Goal: Task Accomplishment & Management: Use online tool/utility

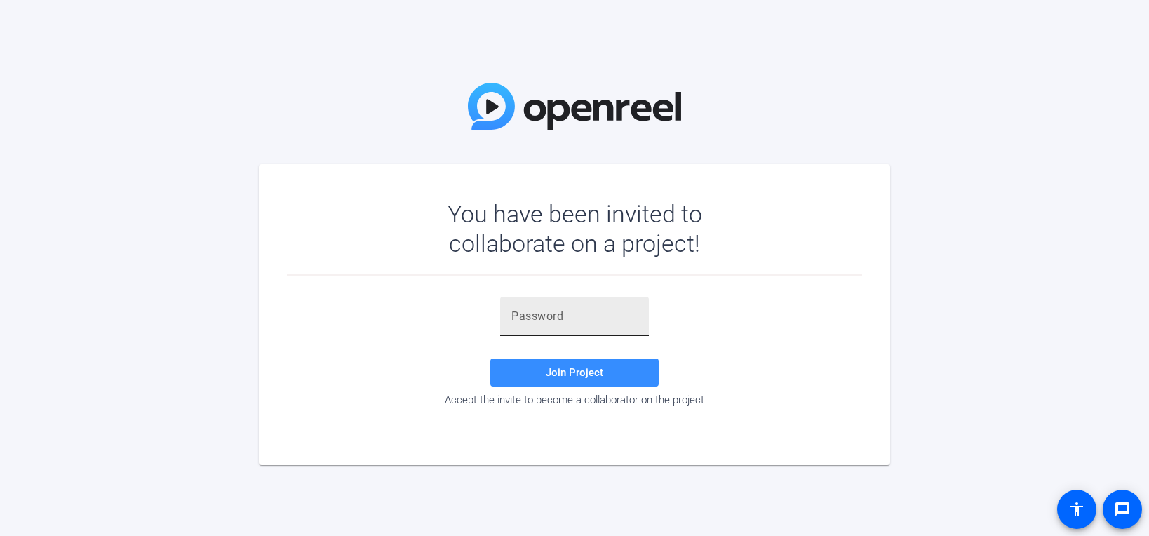
click at [549, 322] on input "text" at bounding box center [574, 316] width 126 height 17
paste input "B]pm3{"
type input "B]pm3{"
click at [543, 367] on span at bounding box center [574, 373] width 168 height 34
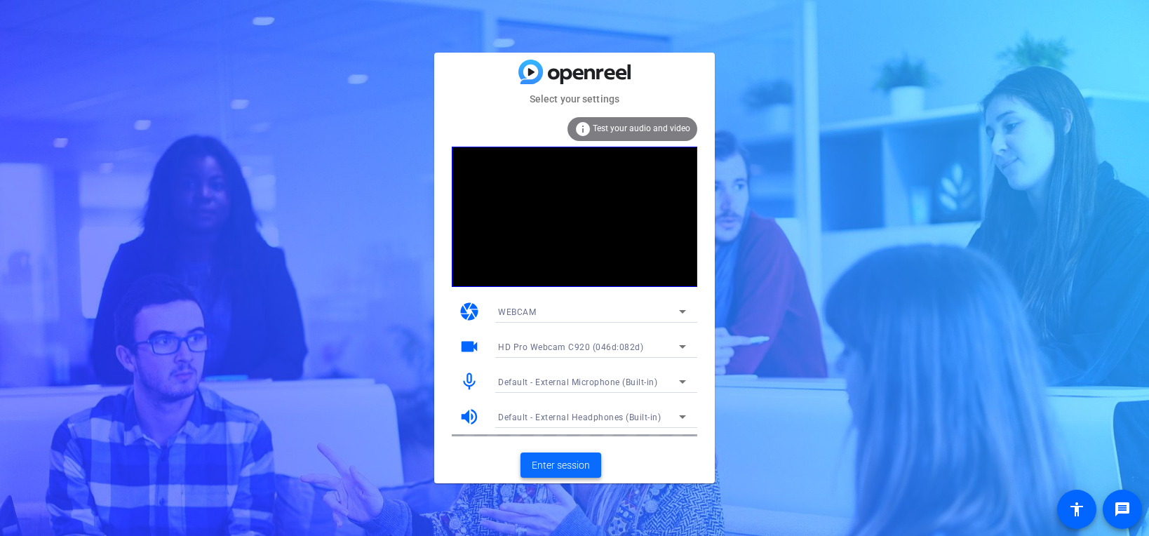
click at [568, 457] on span at bounding box center [561, 465] width 81 height 34
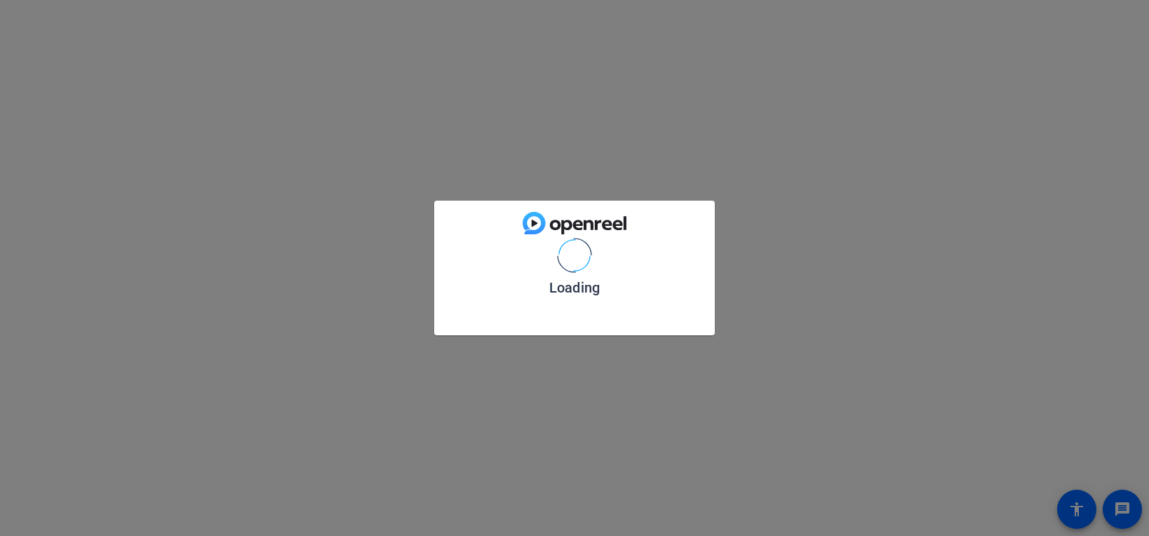
click at [568, 457] on div "Loading" at bounding box center [574, 268] width 1149 height 536
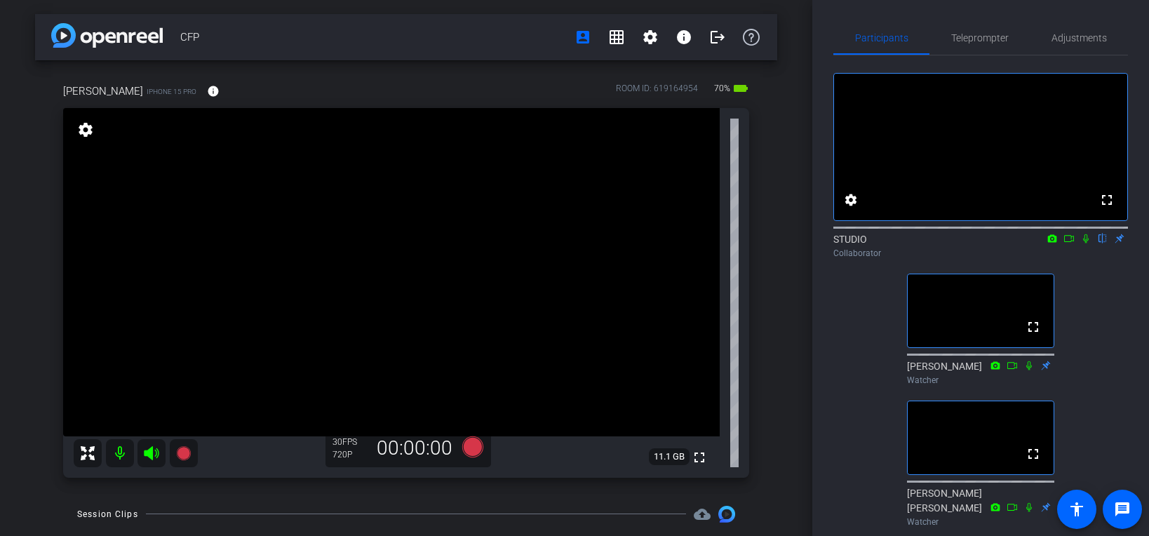
click at [1084, 260] on div "Collaborator" at bounding box center [980, 253] width 295 height 13
click at [1086, 243] on icon at bounding box center [1085, 239] width 11 height 10
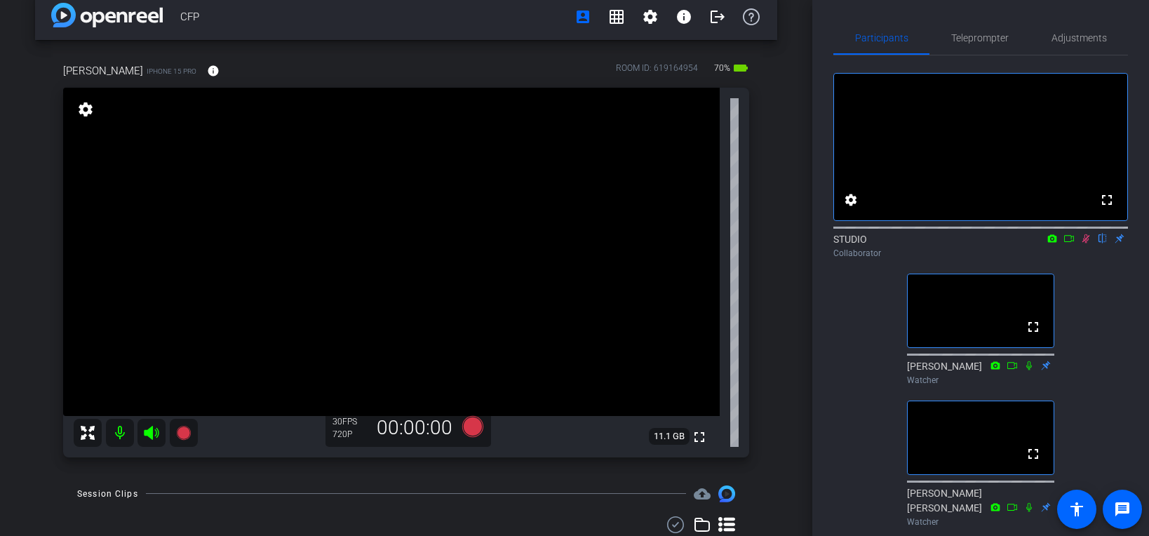
scroll to position [29, 0]
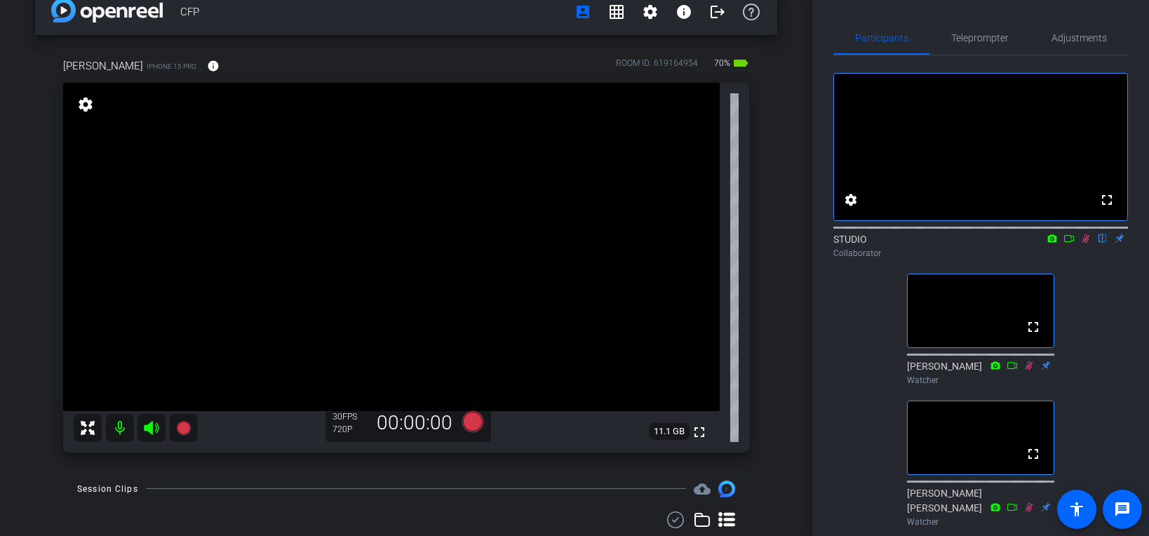
drag, startPoint x: 208, startPoint y: 8, endPoint x: 177, endPoint y: 6, distance: 30.9
click at [177, 6] on div "CFP account_box grid_on settings info logout" at bounding box center [406, 12] width 742 height 46
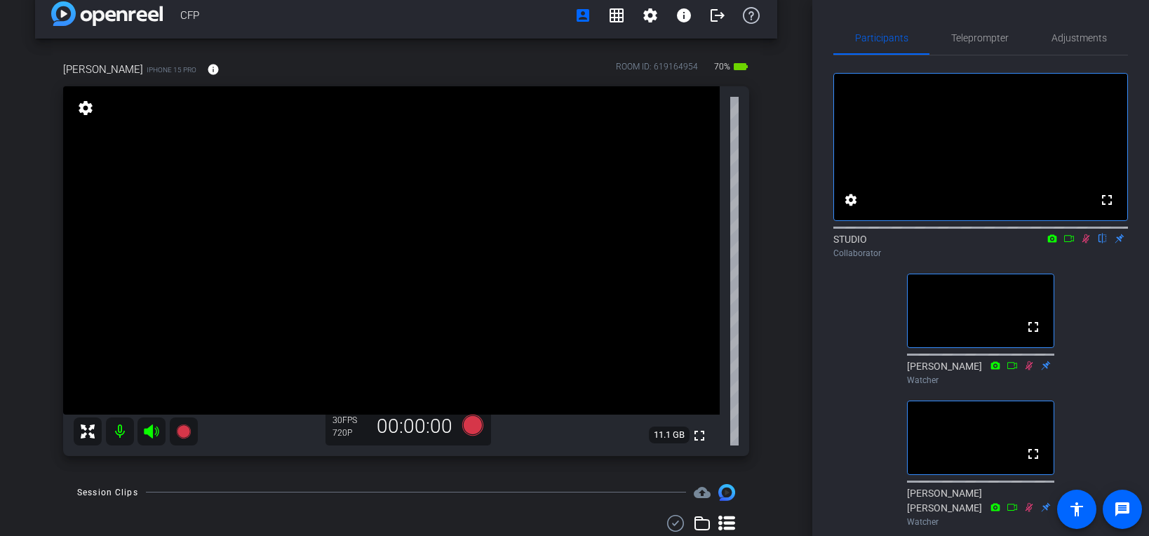
copy span "CFP"
click at [1087, 243] on icon at bounding box center [1086, 238] width 8 height 9
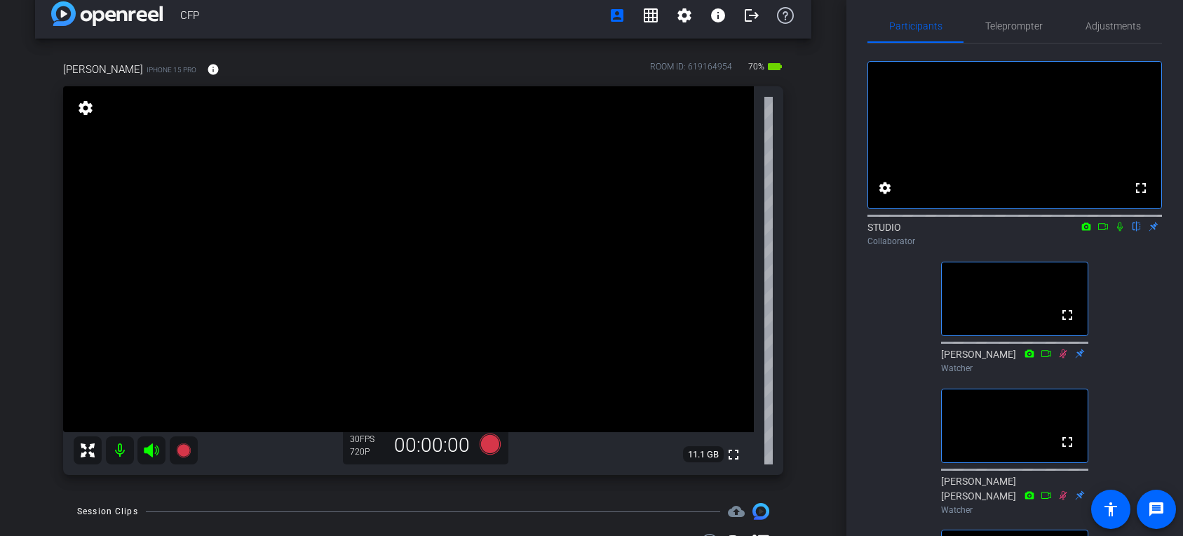
scroll to position [0, 0]
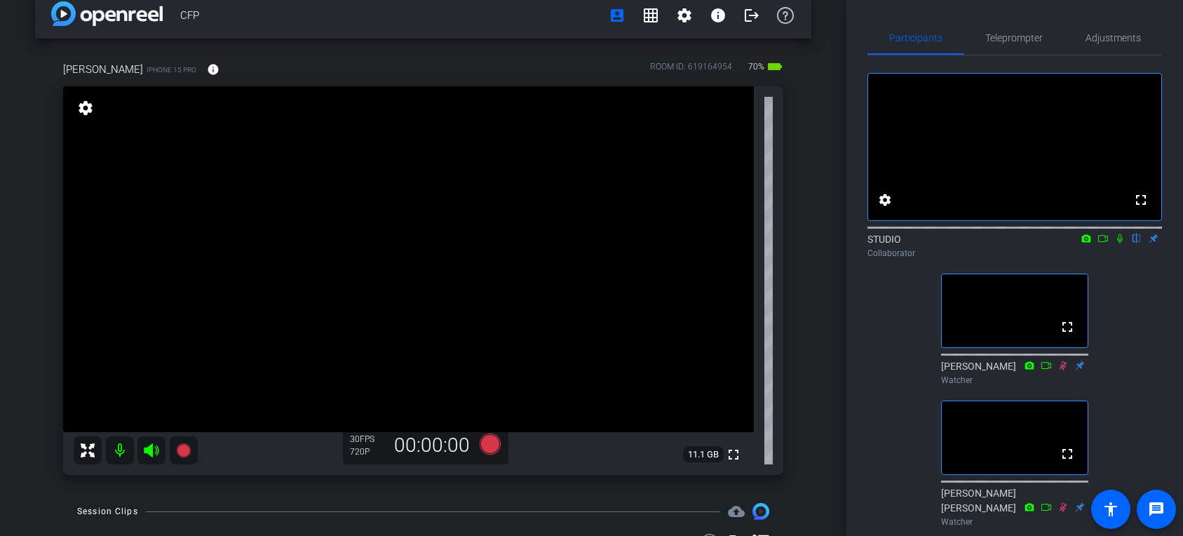
click at [1122, 243] on icon at bounding box center [1120, 239] width 11 height 10
click at [1099, 33] on span "Adjustments" at bounding box center [1113, 38] width 55 height 10
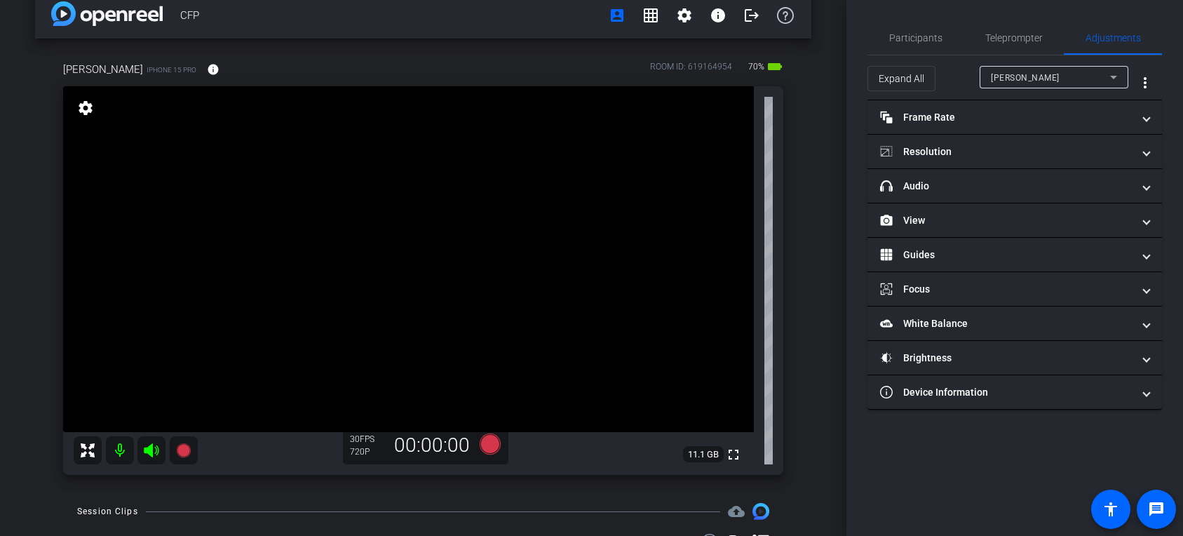
click at [1030, 412] on div "Participants Teleprompter Adjustments settings STUDIO flip Collaborator [PERSON…" at bounding box center [1015, 268] width 337 height 536
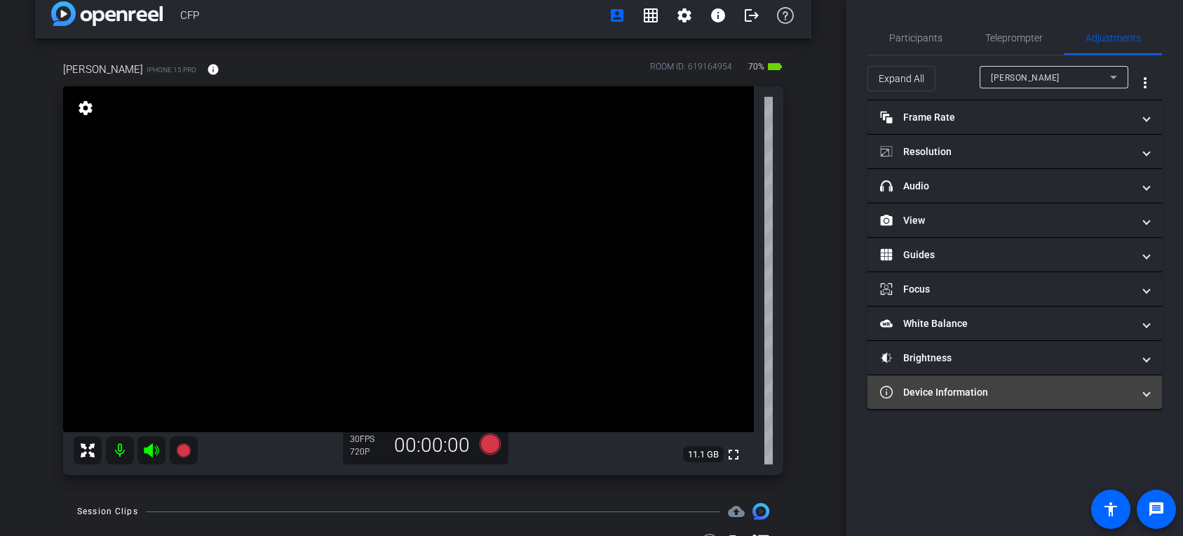
click at [1030, 398] on mat-panel-title "Device Information" at bounding box center [1006, 392] width 253 height 15
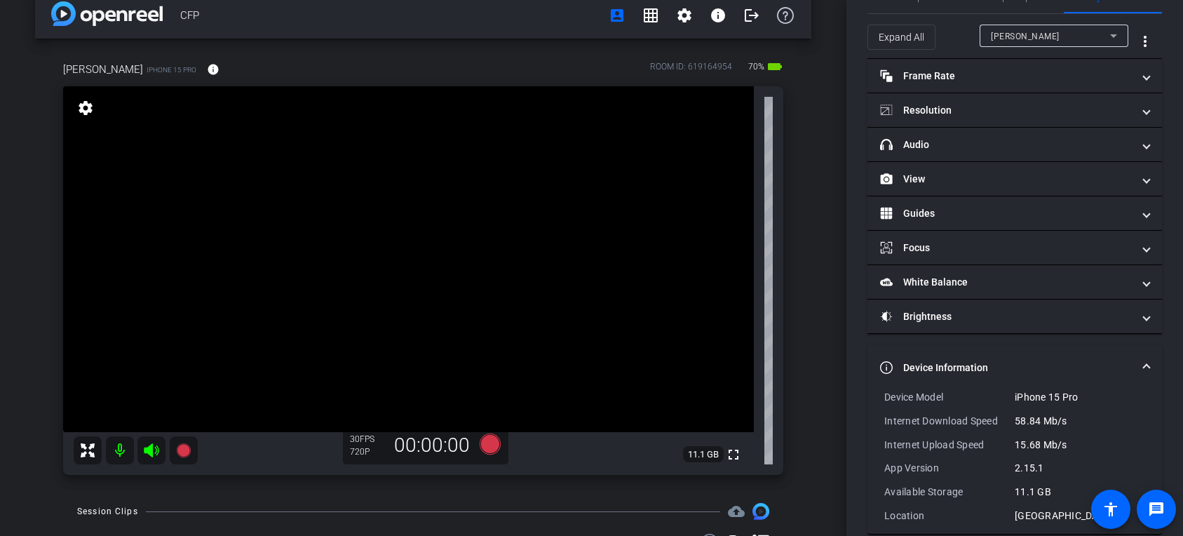
scroll to position [61, 0]
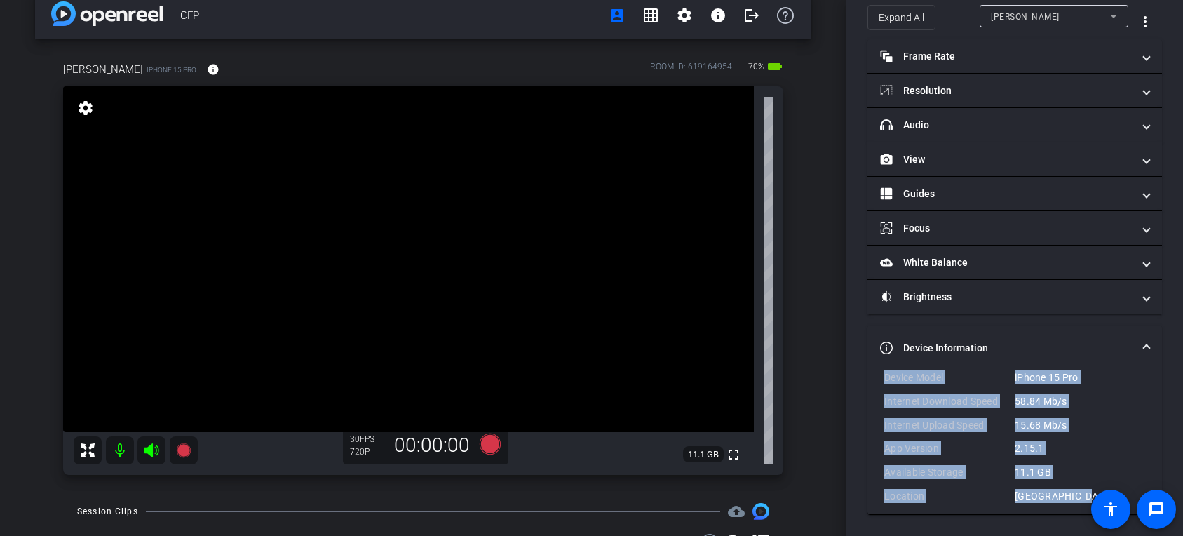
drag, startPoint x: 1075, startPoint y: 494, endPoint x: 885, endPoint y: 377, distance: 222.9
click at [885, 377] on div "Device Model iPhone 15 Pro Internet Download Speed 58.84 Mb/s Internet Upload S…" at bounding box center [1015, 436] width 261 height 133
copy div "Device Model iPhone 15 Pro Internet Download Speed 58.84 Mb/s Internet Upload S…"
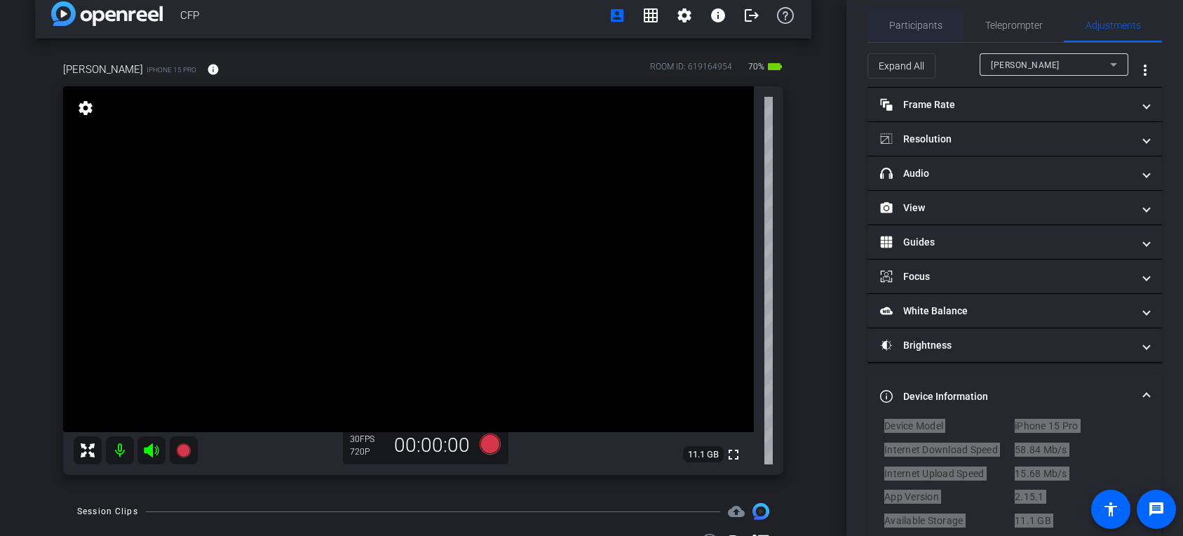
scroll to position [0, 0]
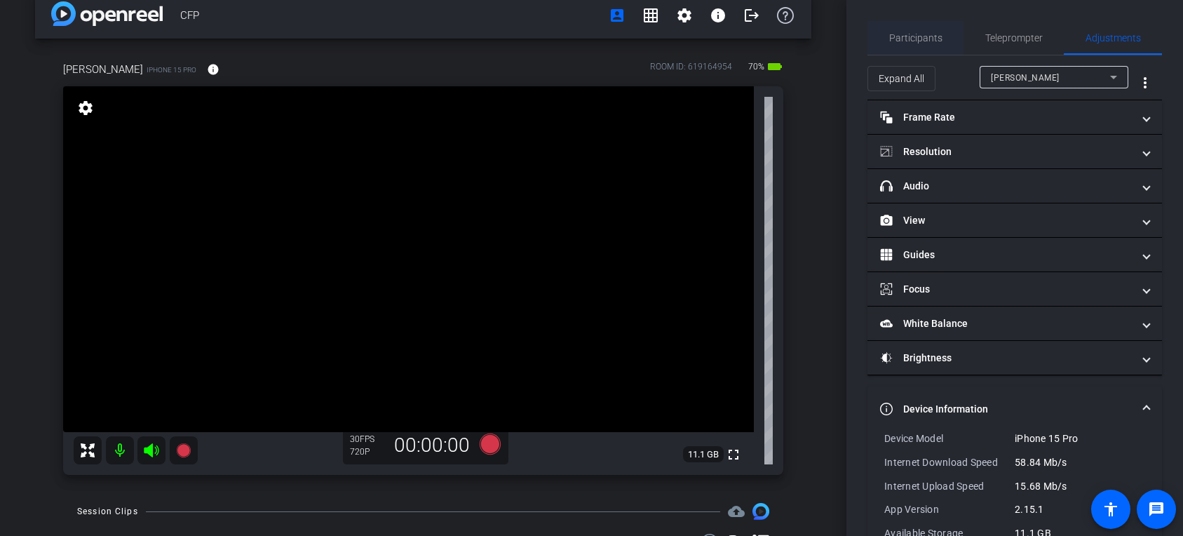
click at [923, 43] on span "Participants" at bounding box center [915, 38] width 53 height 34
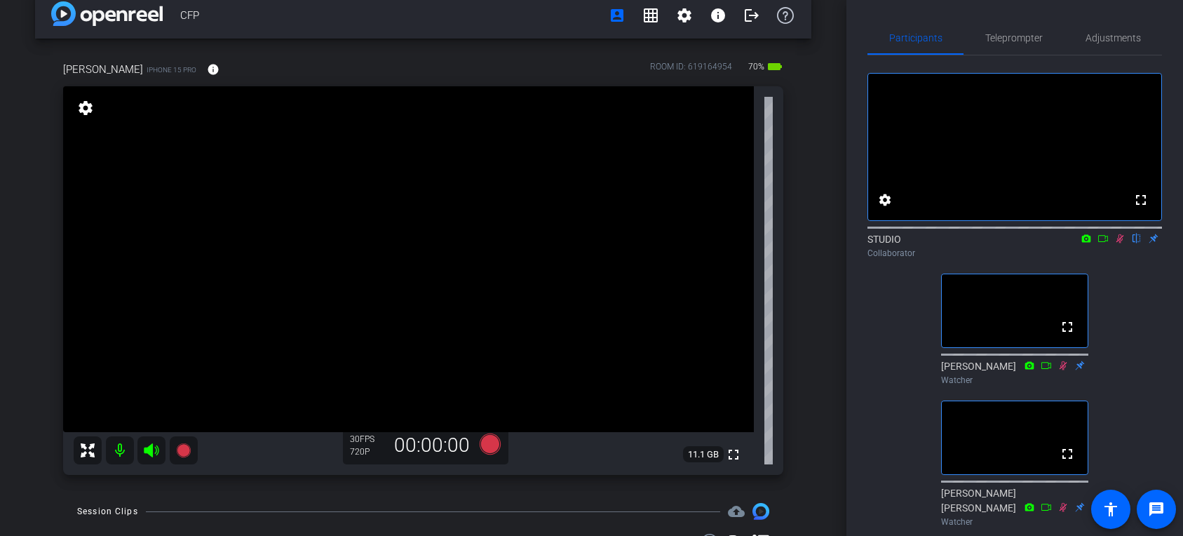
click at [1122, 243] on icon at bounding box center [1121, 238] width 8 height 9
click at [1122, 243] on icon at bounding box center [1120, 238] width 6 height 9
click at [1124, 243] on icon at bounding box center [1120, 239] width 11 height 10
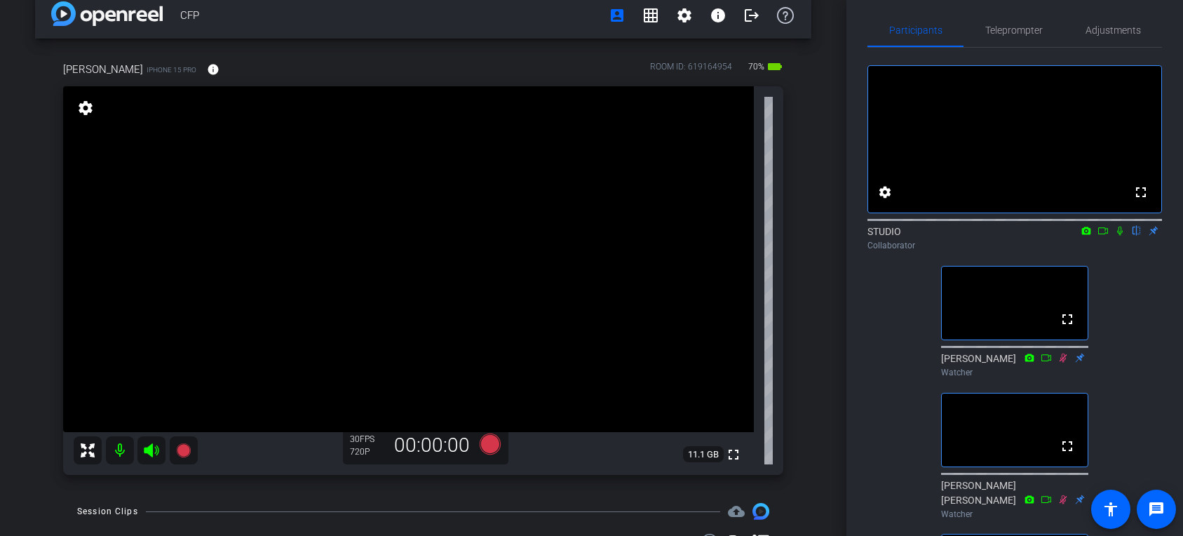
scroll to position [7, 0]
click at [1091, 35] on span "Adjustments" at bounding box center [1113, 31] width 55 height 10
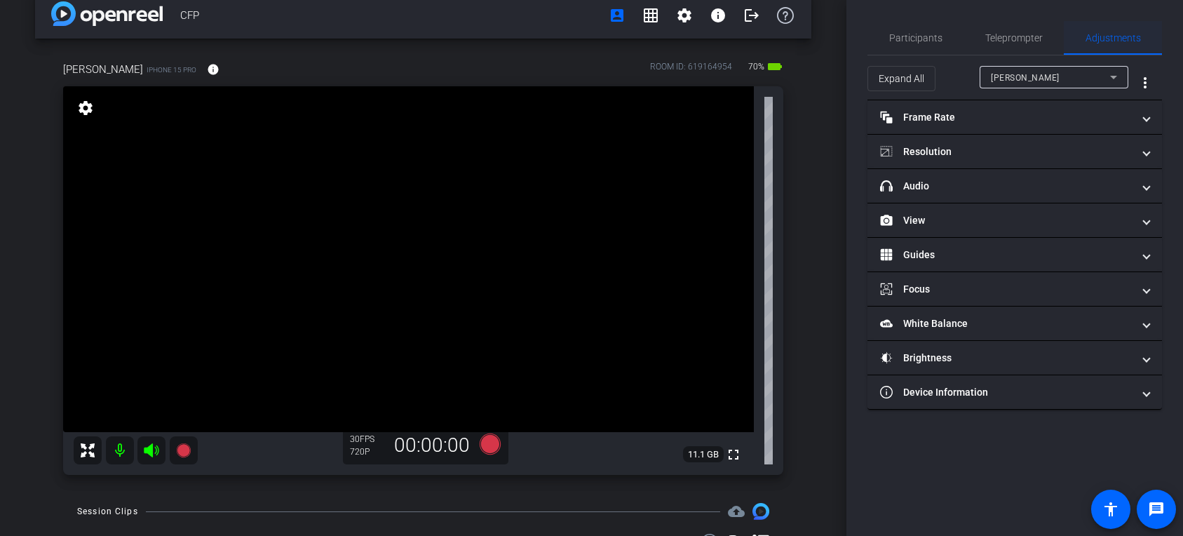
scroll to position [0, 0]
click at [892, 41] on span "Participants" at bounding box center [915, 38] width 53 height 10
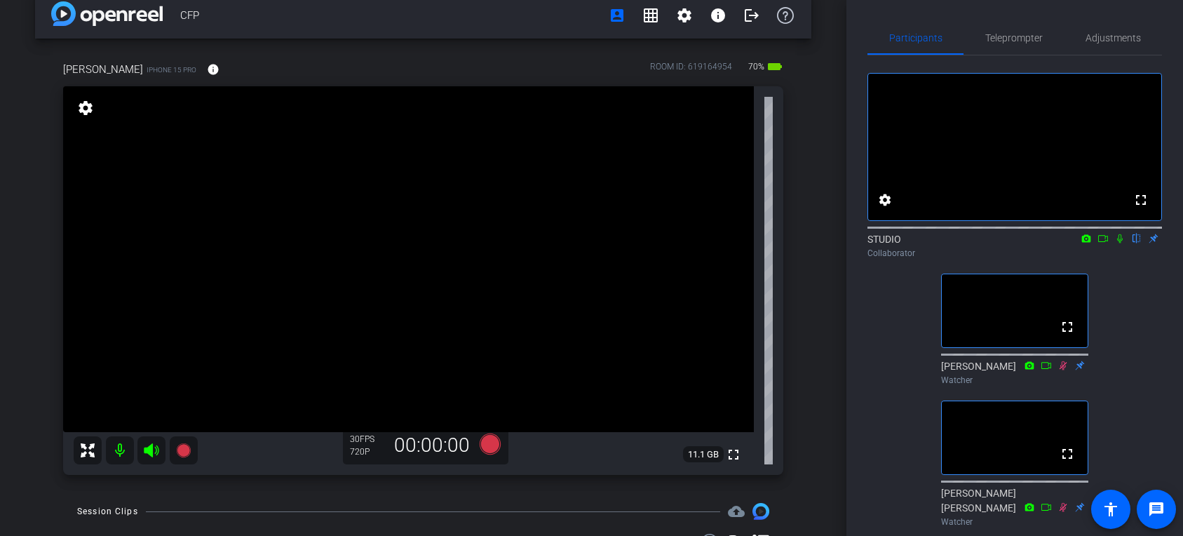
click at [1123, 243] on icon at bounding box center [1120, 239] width 11 height 10
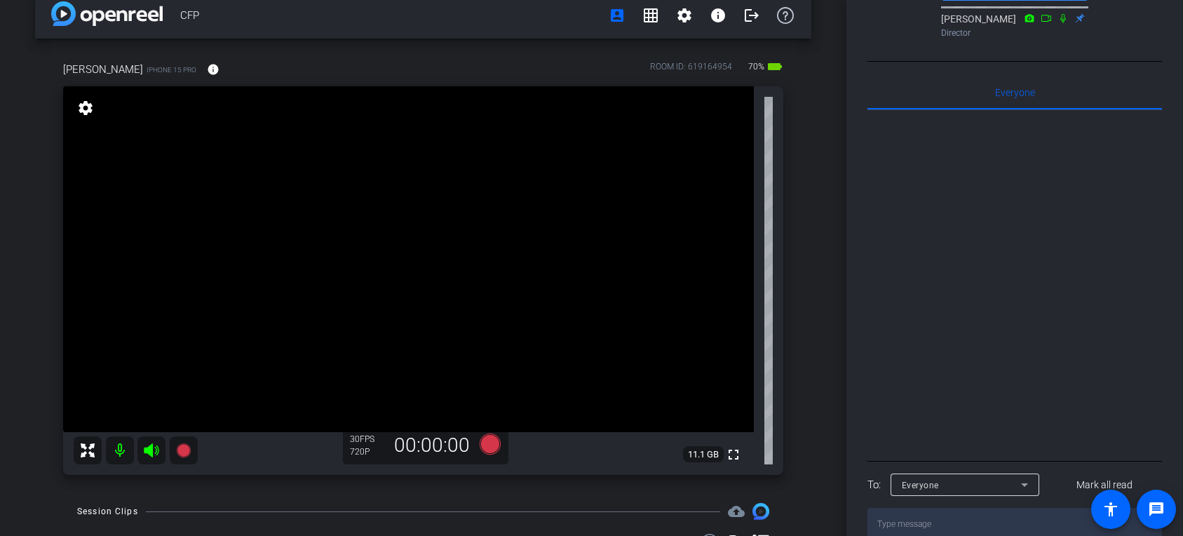
scroll to position [618, 0]
click at [985, 491] on div "Everyone" at bounding box center [961, 483] width 119 height 18
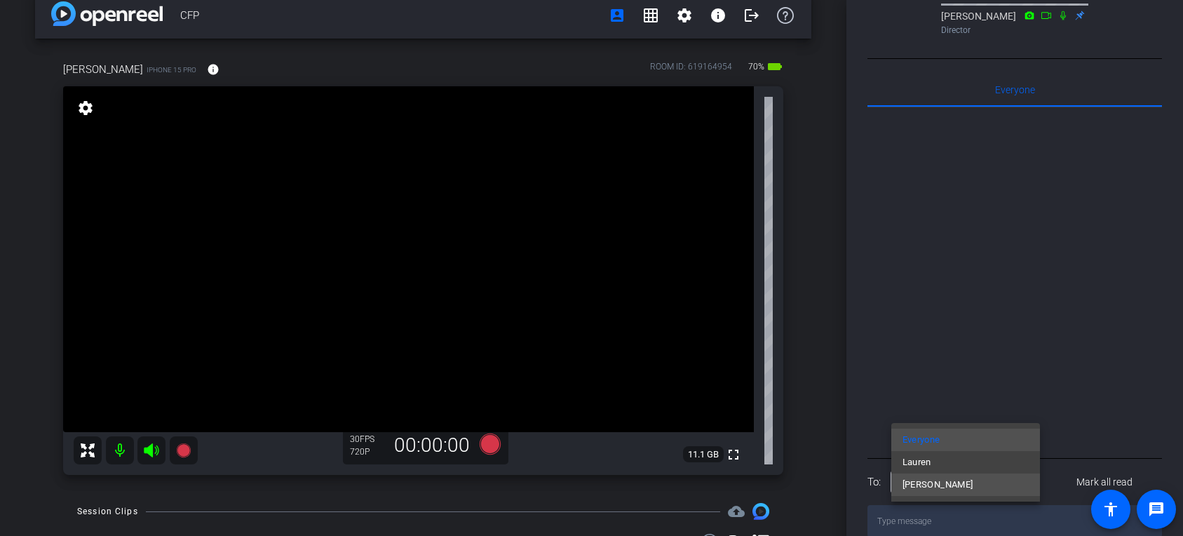
click at [959, 487] on span "[PERSON_NAME]" at bounding box center [938, 484] width 71 height 17
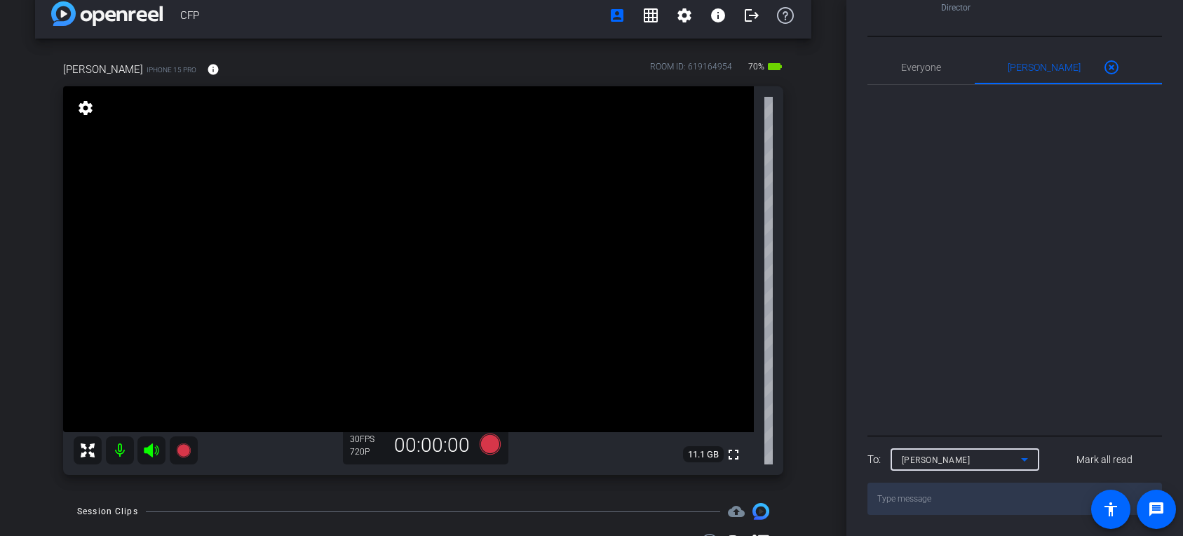
scroll to position [671, 0]
click at [949, 504] on textarea at bounding box center [1015, 499] width 295 height 32
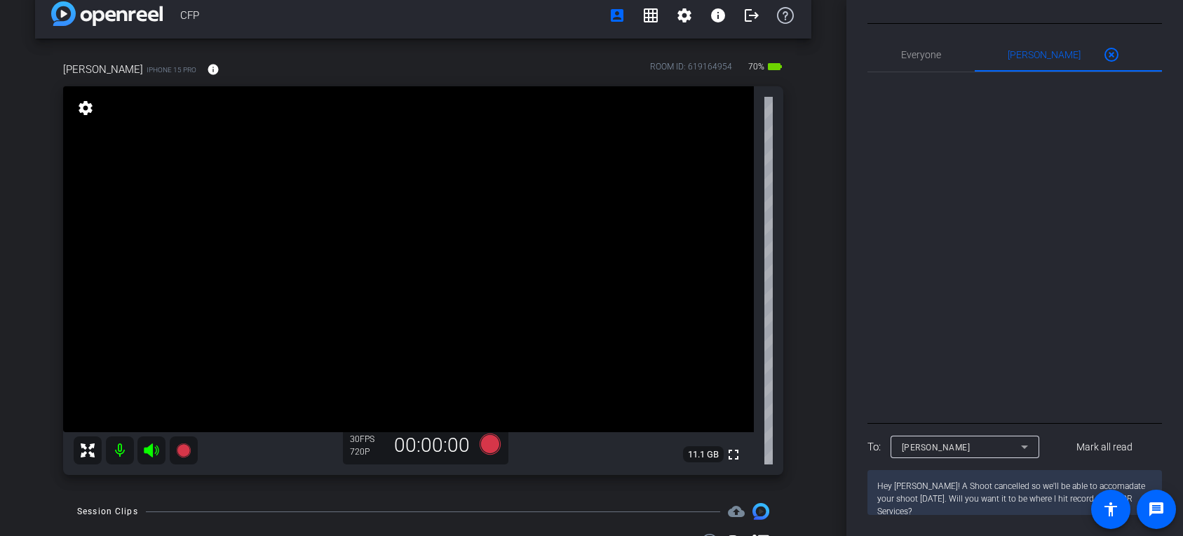
type textarea "Hey [PERSON_NAME]! A Shoot cancelled so we'll be able to accomadate your shoot …"
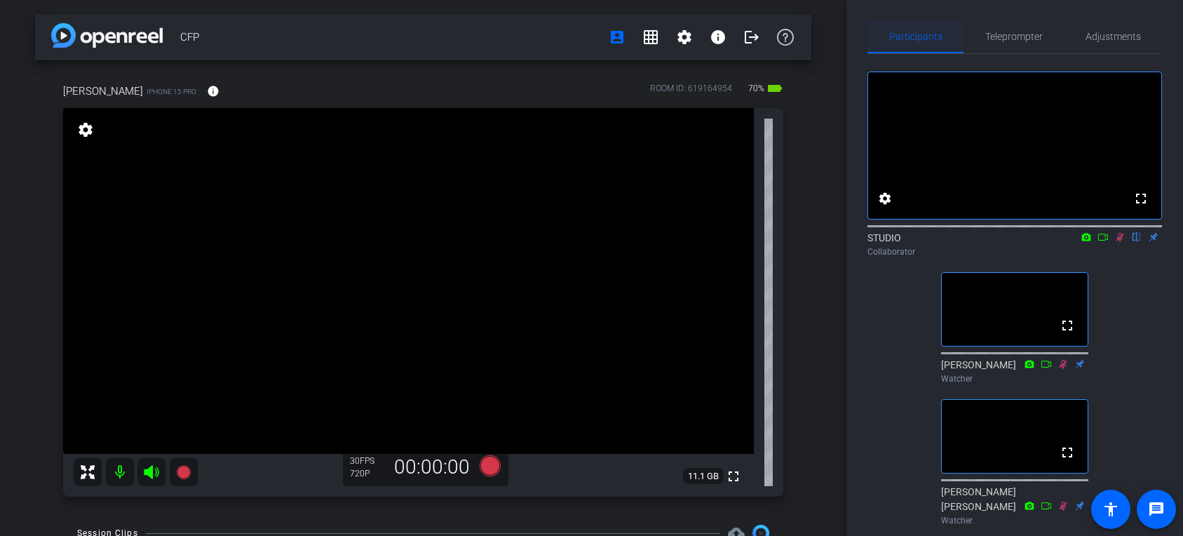
scroll to position [0, 0]
click at [1117, 243] on icon at bounding box center [1120, 239] width 11 height 10
click at [1114, 20] on div "Participants Teleprompter Adjustments fullscreen settings STUDIO flip Collabora…" at bounding box center [1015, 268] width 337 height 536
click at [1114, 33] on span "Adjustments" at bounding box center [1113, 38] width 55 height 10
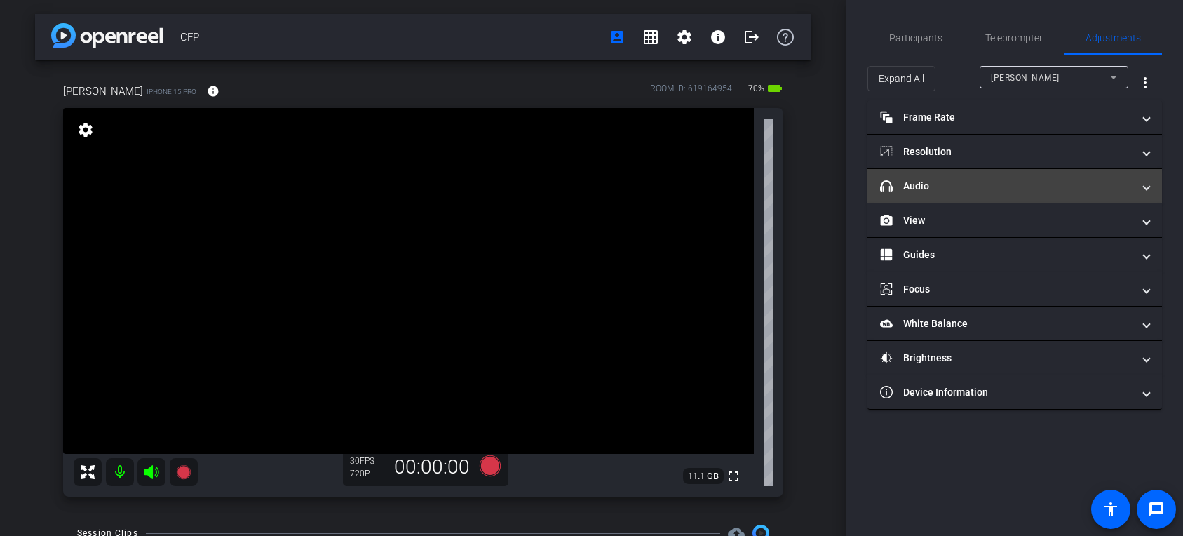
click at [983, 180] on mat-panel-title "headphone icon Audio" at bounding box center [1006, 186] width 253 height 15
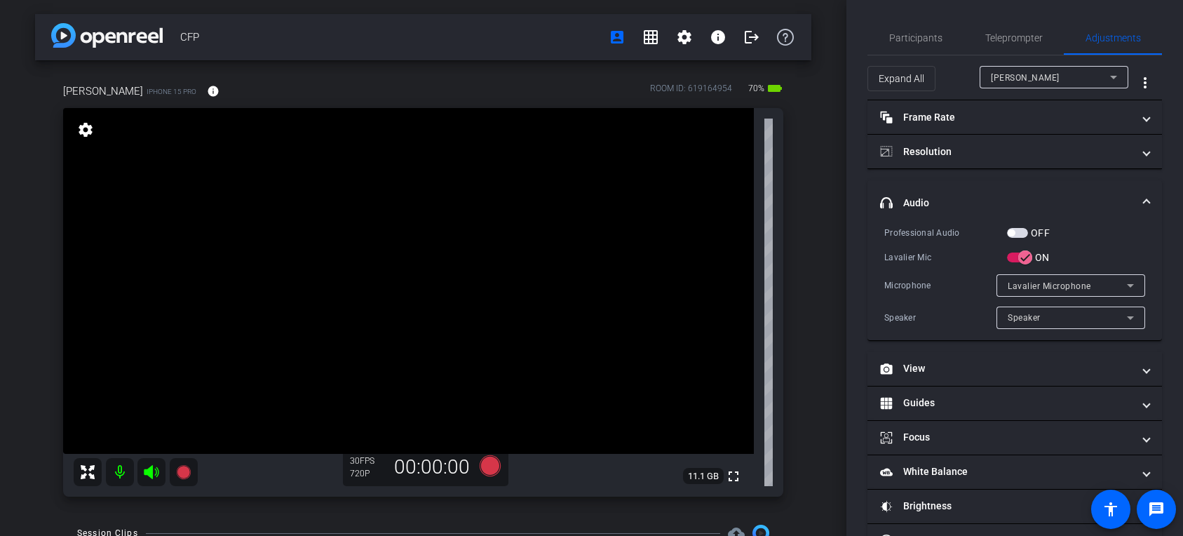
click at [1003, 187] on mat-expansion-panel-header "headphone icon Audio" at bounding box center [1015, 202] width 295 height 45
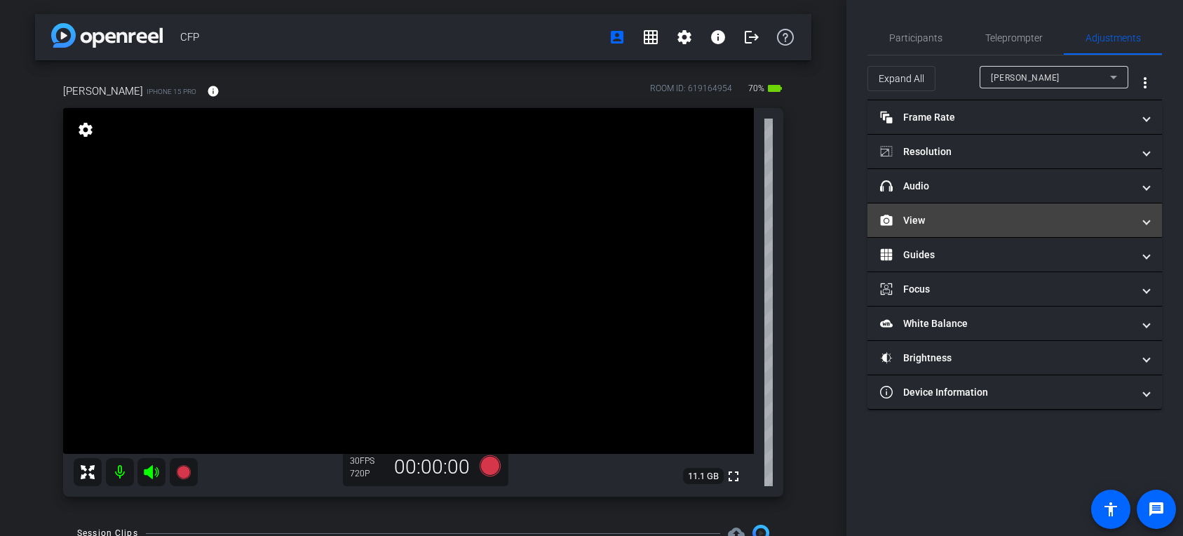
click at [1006, 229] on mat-expansion-panel-header "View" at bounding box center [1015, 220] width 295 height 34
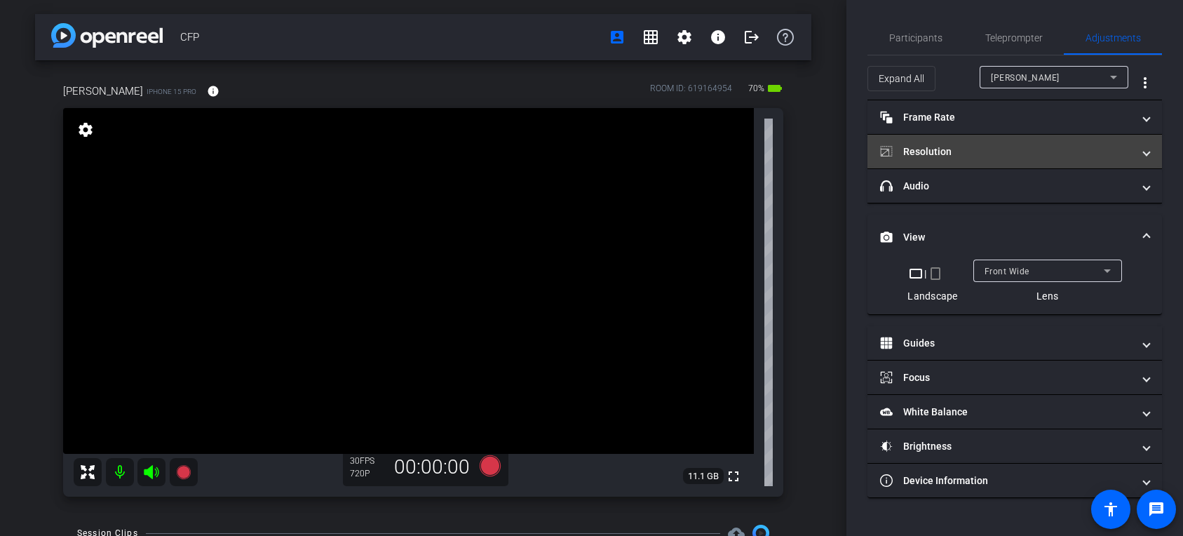
click at [971, 146] on mat-panel-title "Resolution" at bounding box center [1006, 152] width 253 height 15
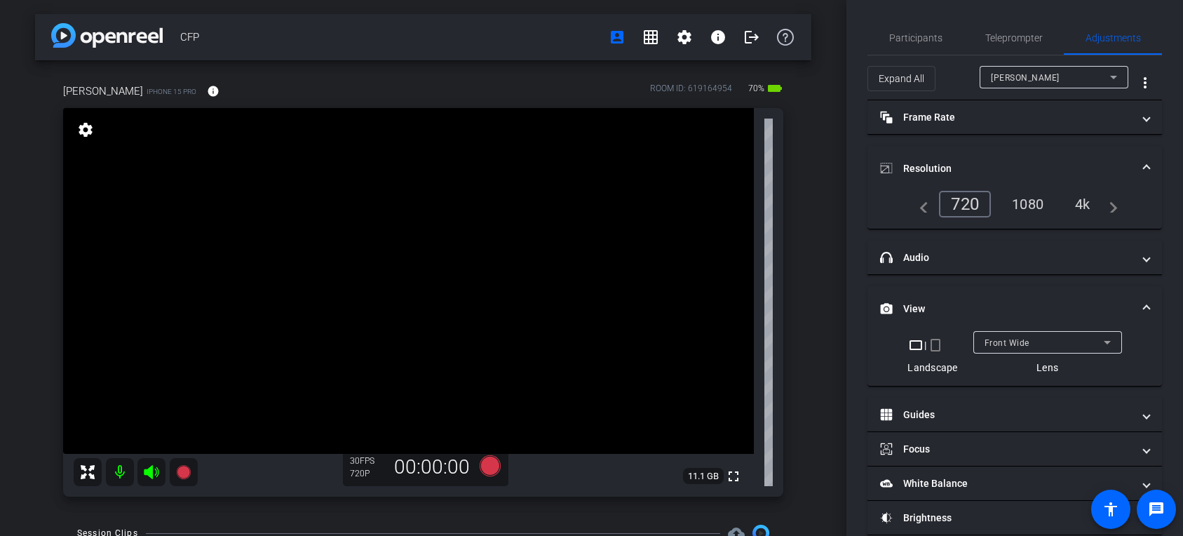
click at [1030, 199] on div "1080" at bounding box center [1028, 204] width 53 height 24
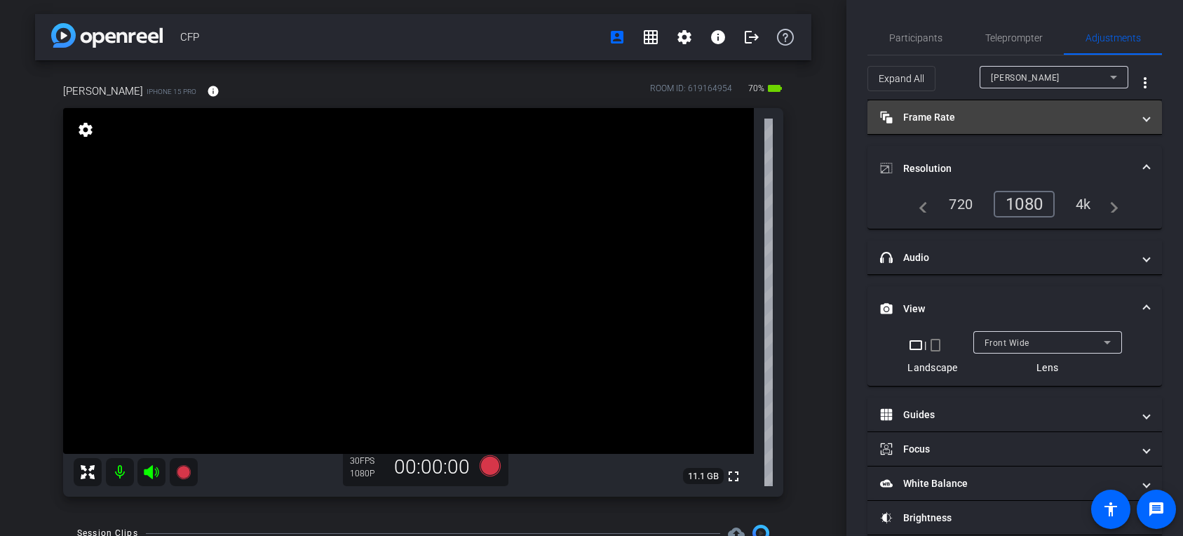
click at [957, 110] on mat-panel-title "Frame Rate Frame Rate" at bounding box center [1006, 117] width 253 height 15
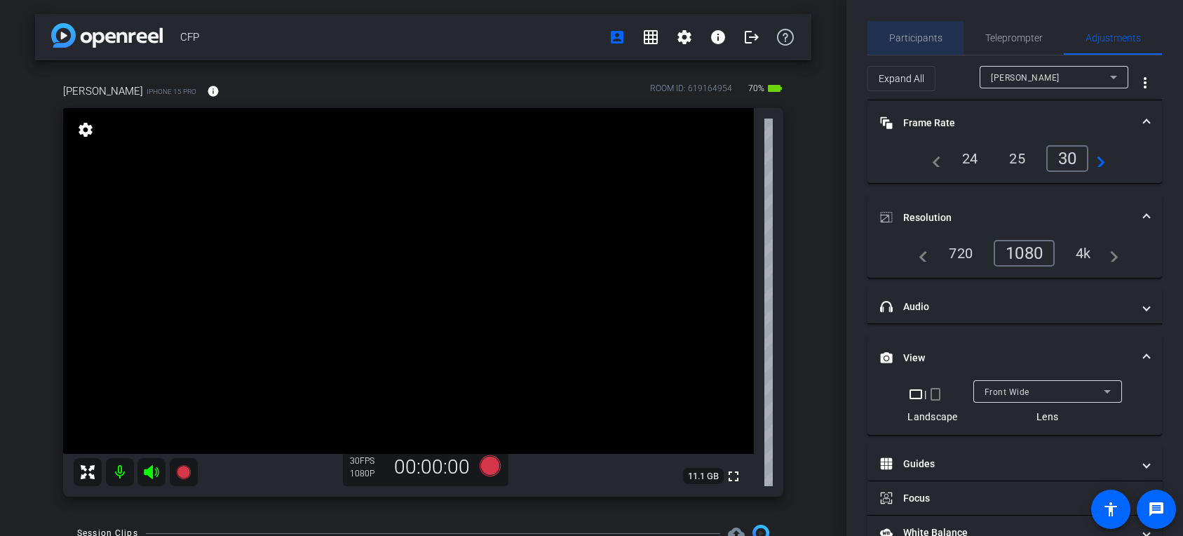
click at [930, 42] on span "Participants" at bounding box center [915, 38] width 53 height 10
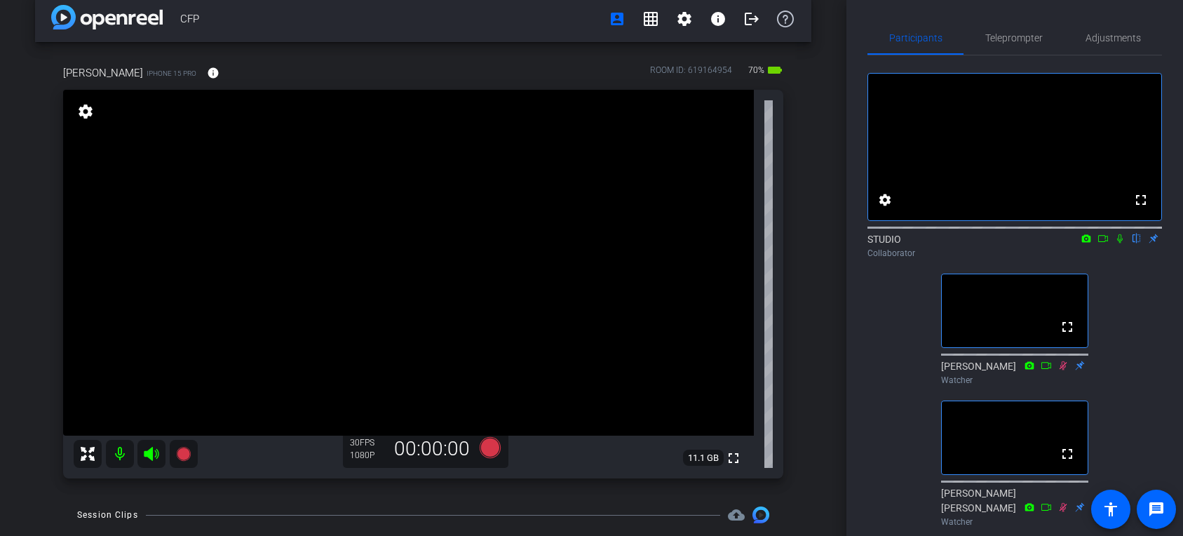
scroll to position [19, 0]
click at [1117, 243] on icon at bounding box center [1120, 239] width 11 height 10
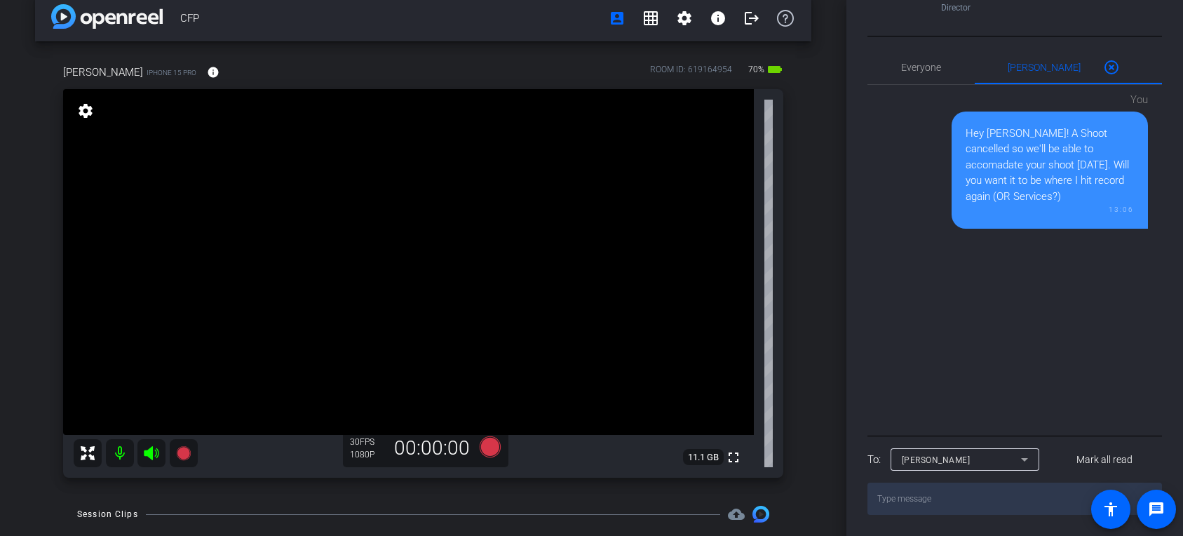
scroll to position [0, 0]
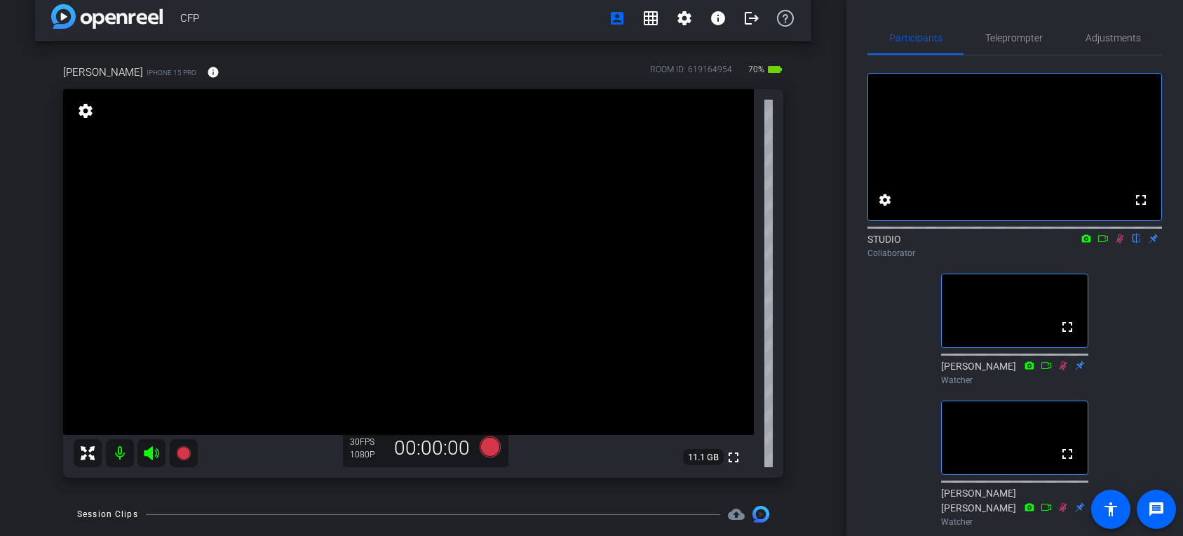
click at [1121, 243] on icon at bounding box center [1121, 238] width 8 height 9
click at [1136, 39] on span "Adjustments" at bounding box center [1113, 38] width 55 height 10
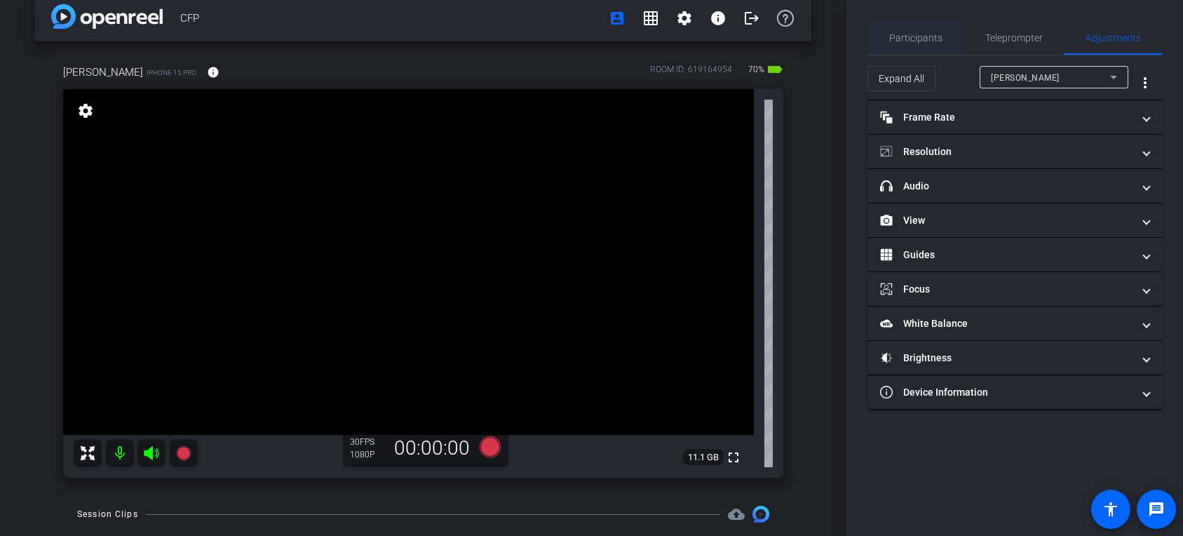
click at [912, 42] on span "Participants" at bounding box center [915, 38] width 53 height 10
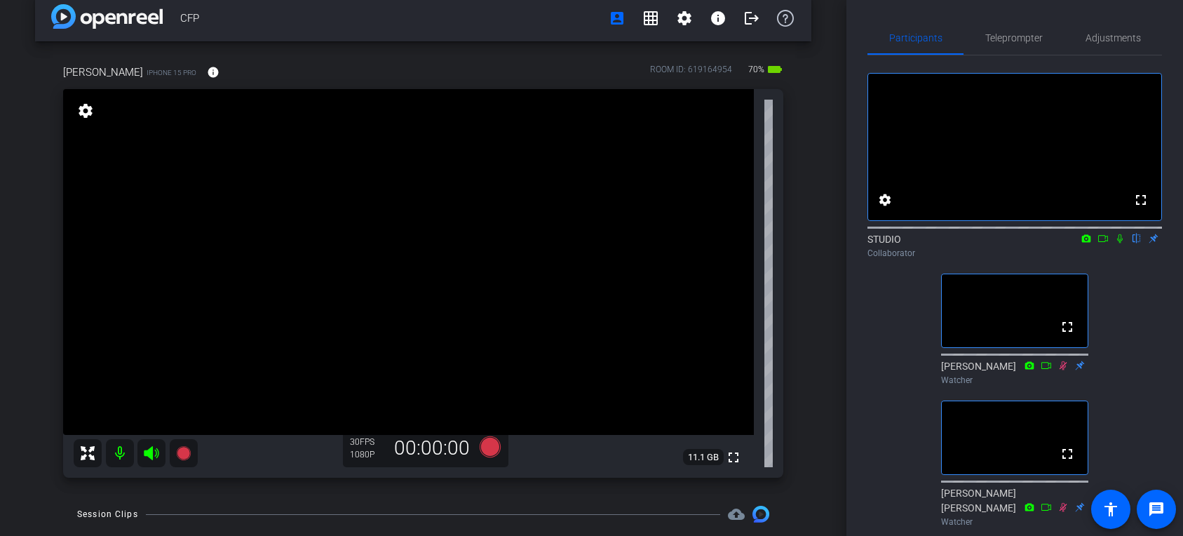
click at [1118, 243] on icon at bounding box center [1120, 239] width 11 height 10
click at [842, 152] on div "CFP account_box grid_on settings info logout [PERSON_NAME] iPhone 15 Pro info R…" at bounding box center [423, 249] width 847 height 536
click at [1096, 51] on span "Adjustments" at bounding box center [1113, 38] width 55 height 34
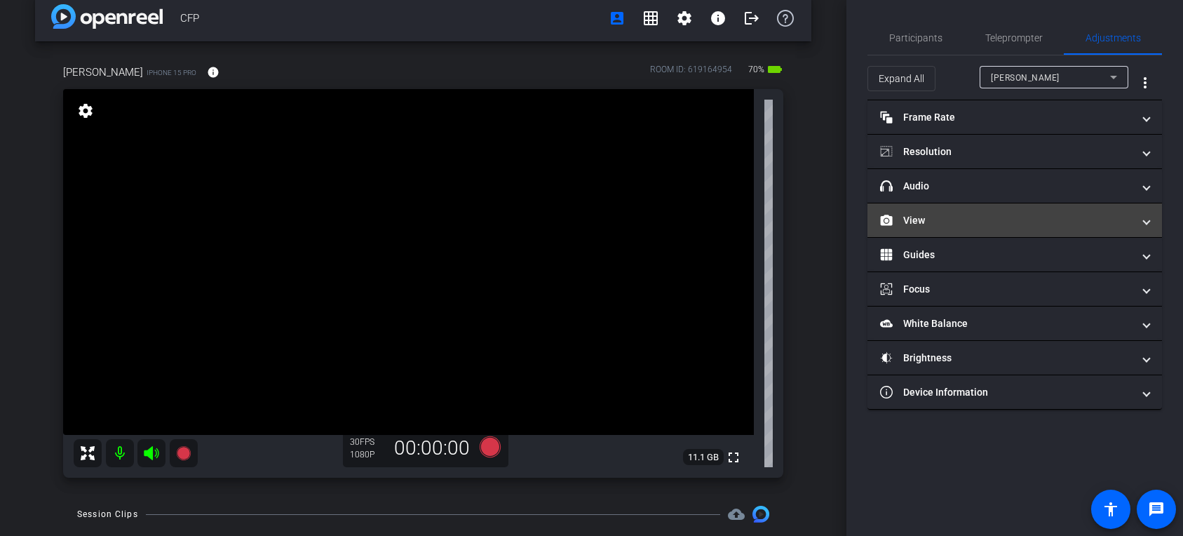
click at [980, 229] on mat-expansion-panel-header "View" at bounding box center [1015, 220] width 295 height 34
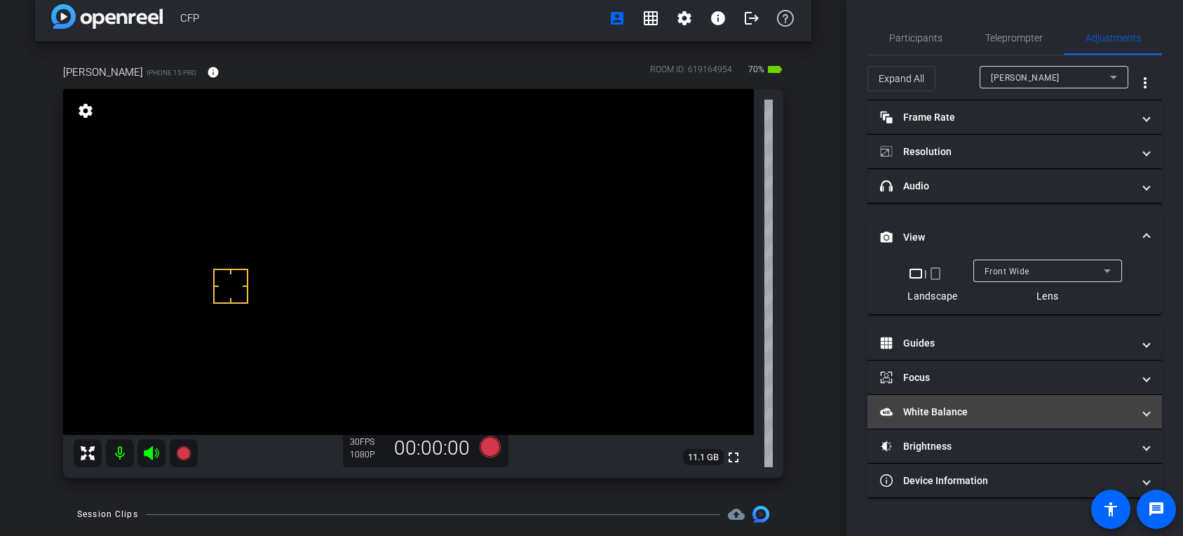
click at [937, 409] on mat-panel-title "White Balance White Balance" at bounding box center [1006, 412] width 253 height 15
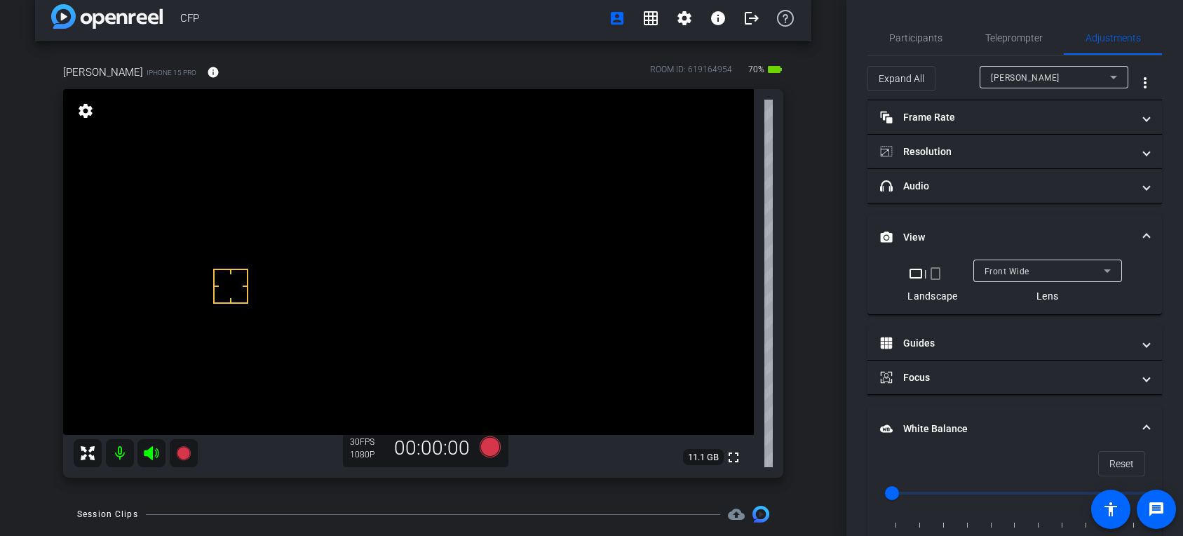
click at [928, 417] on mat-expansion-panel-header "White Balance White Balance" at bounding box center [1015, 428] width 295 height 45
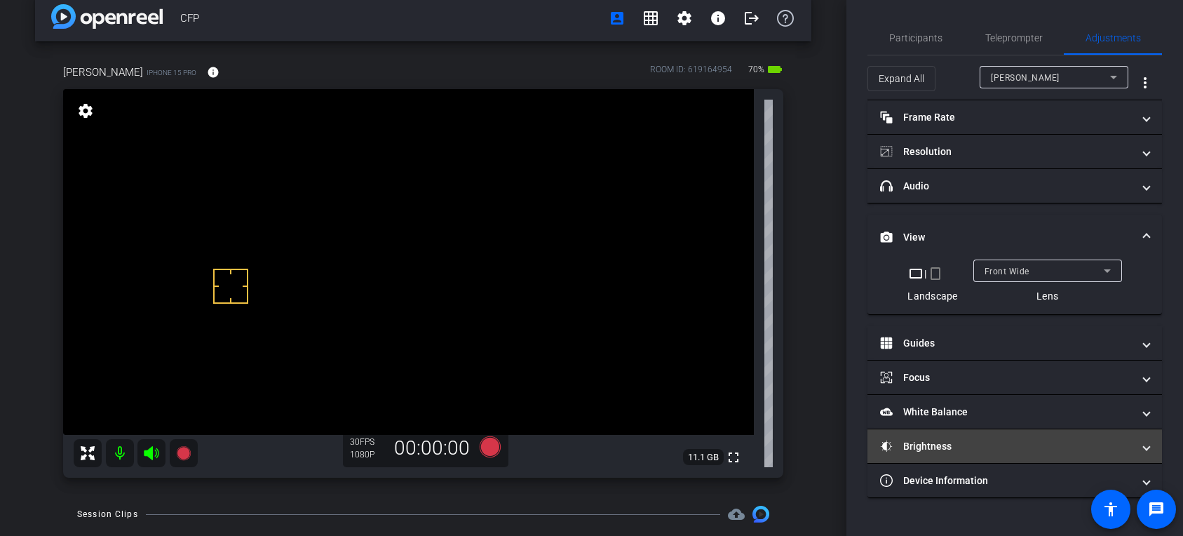
click at [937, 434] on mat-expansion-panel-header "Brightness" at bounding box center [1015, 446] width 295 height 34
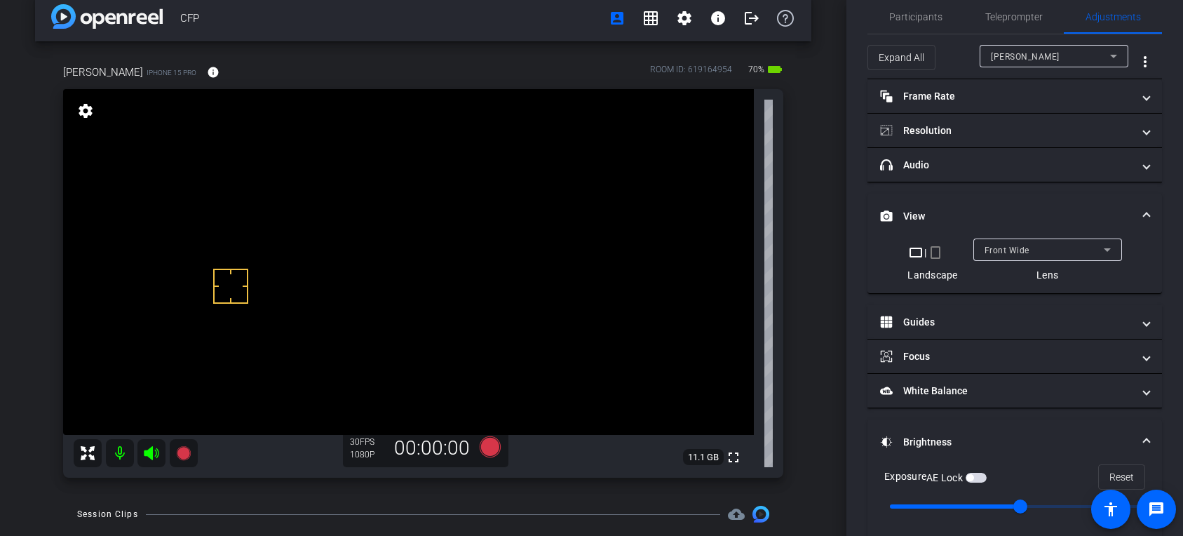
scroll to position [38, 0]
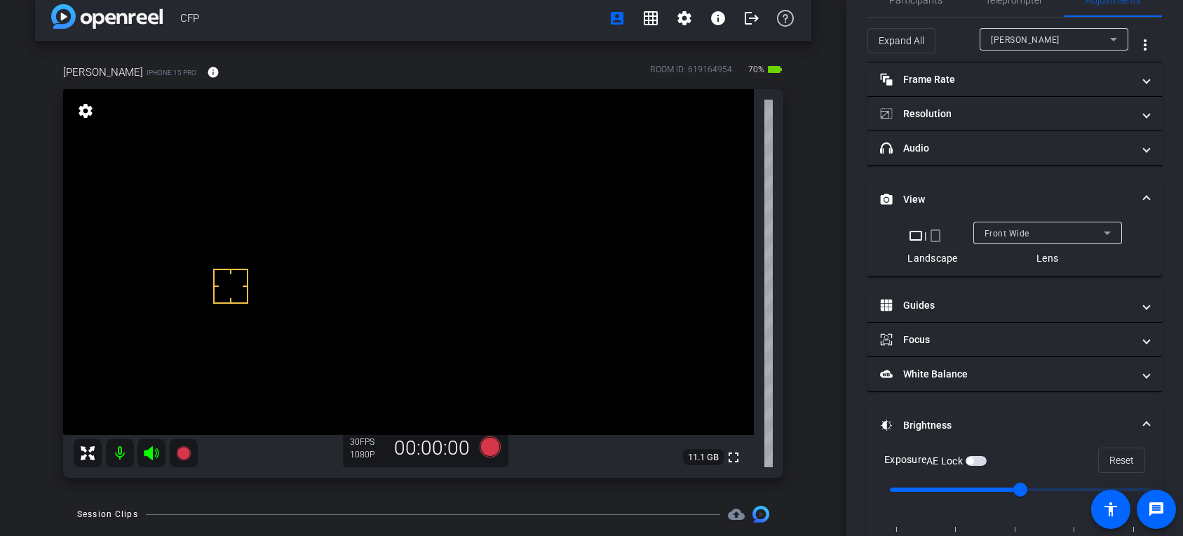
click at [982, 461] on span "button" at bounding box center [976, 461] width 21 height 10
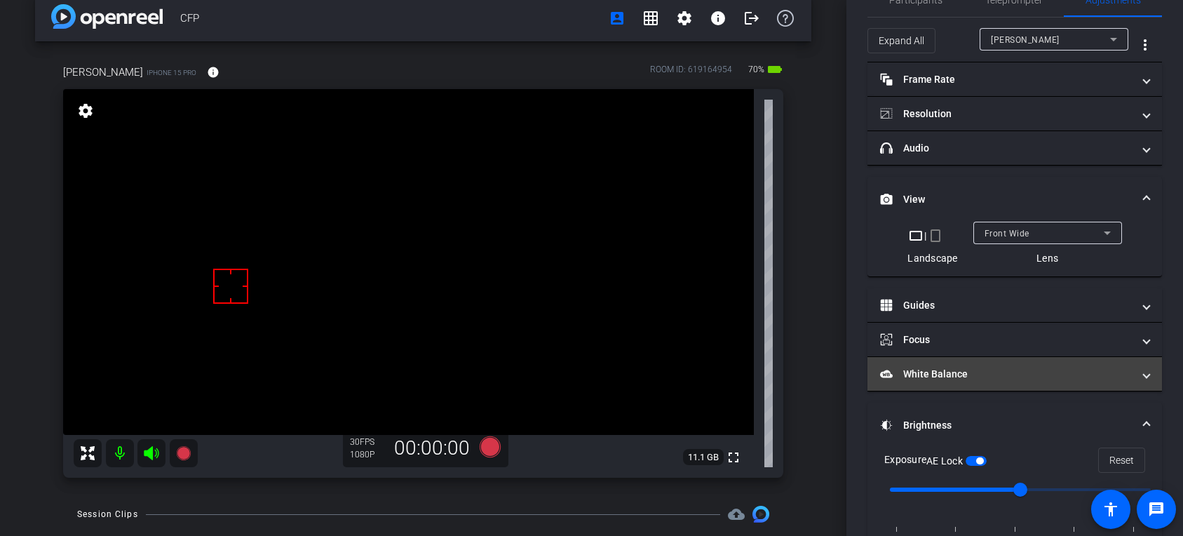
click at [960, 369] on mat-panel-title "White Balance White Balance" at bounding box center [1006, 374] width 253 height 15
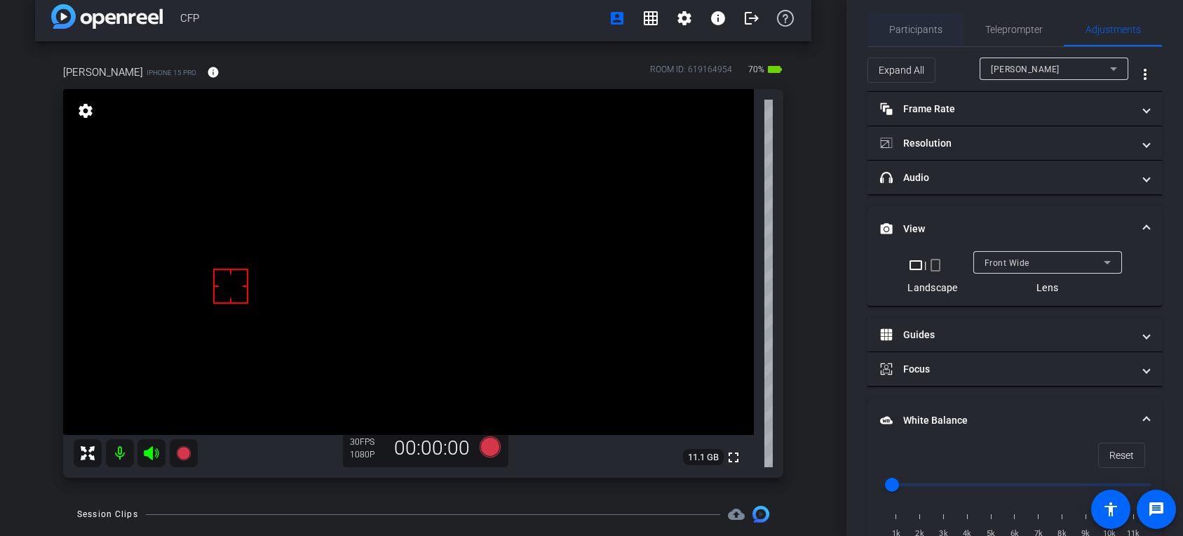
scroll to position [0, 0]
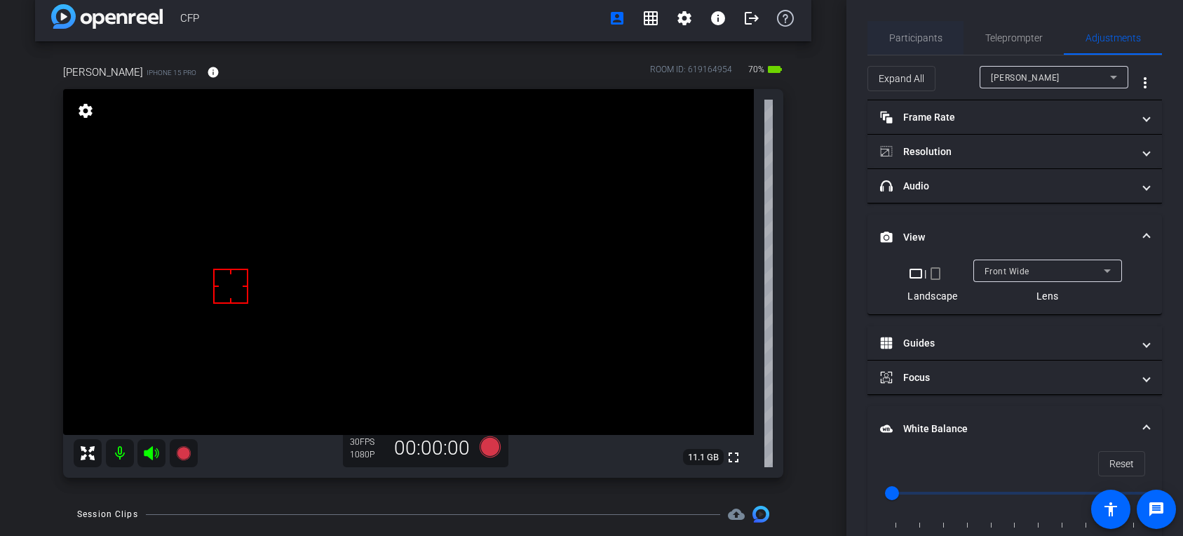
click at [915, 41] on span "Participants" at bounding box center [915, 38] width 53 height 10
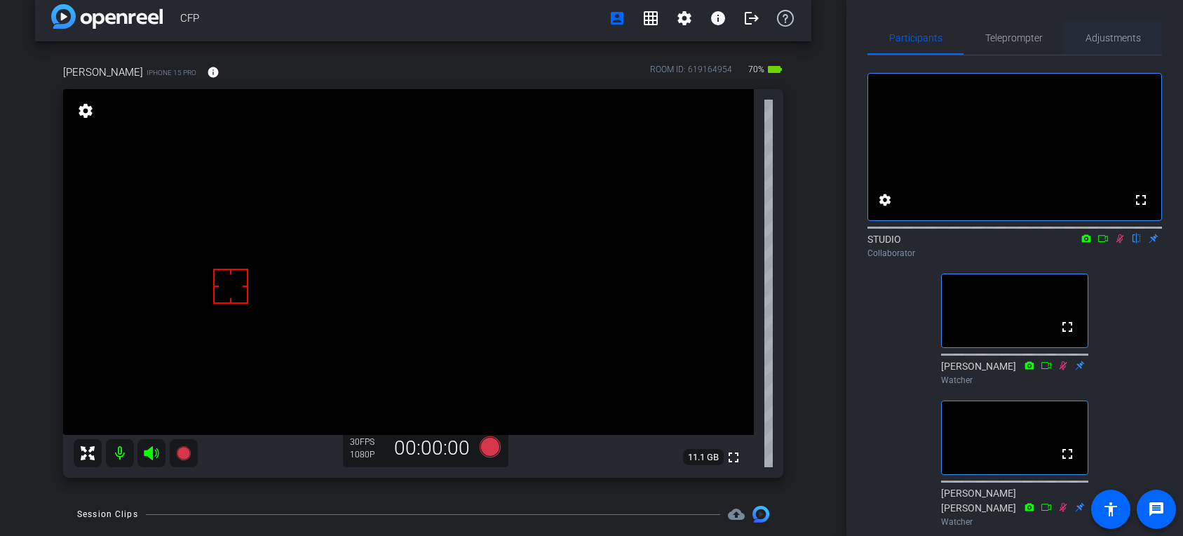
click at [1101, 29] on span "Adjustments" at bounding box center [1113, 38] width 55 height 34
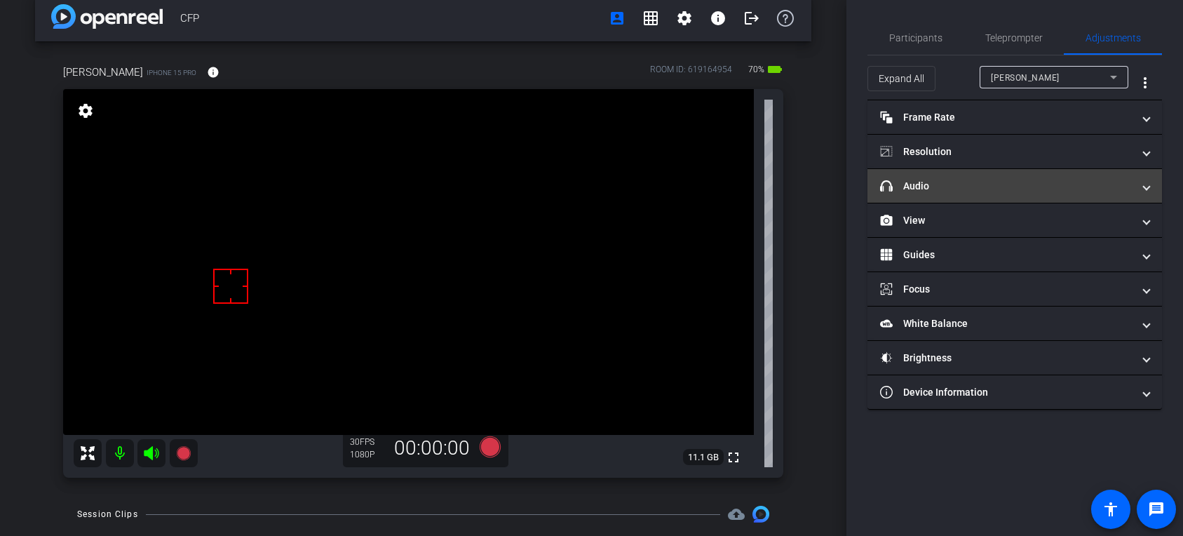
click at [931, 187] on mat-panel-title "headphone icon Audio" at bounding box center [1006, 186] width 253 height 15
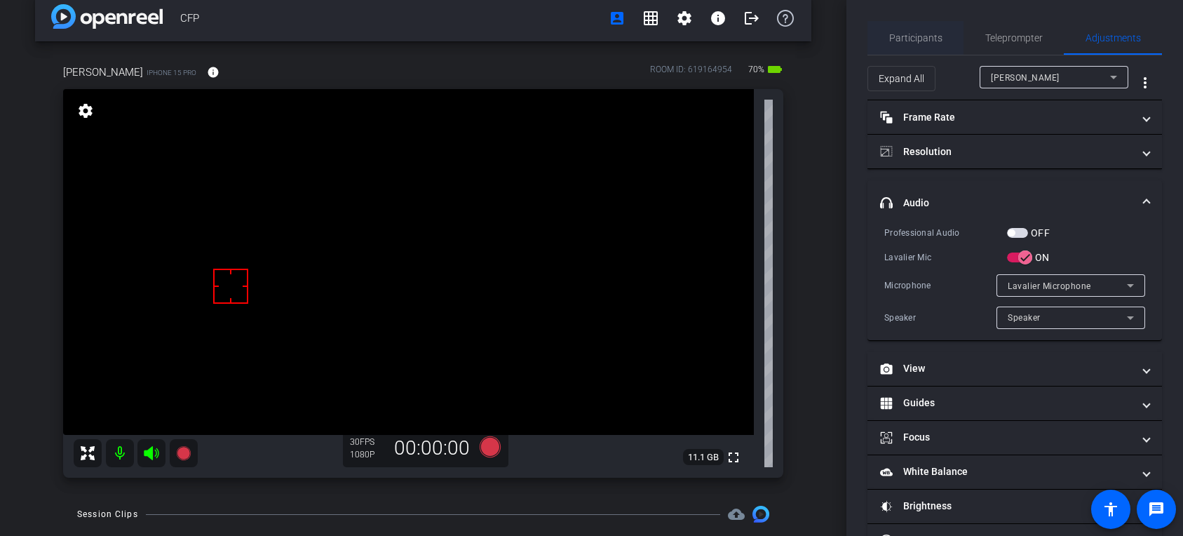
click at [905, 39] on span "Participants" at bounding box center [915, 38] width 53 height 10
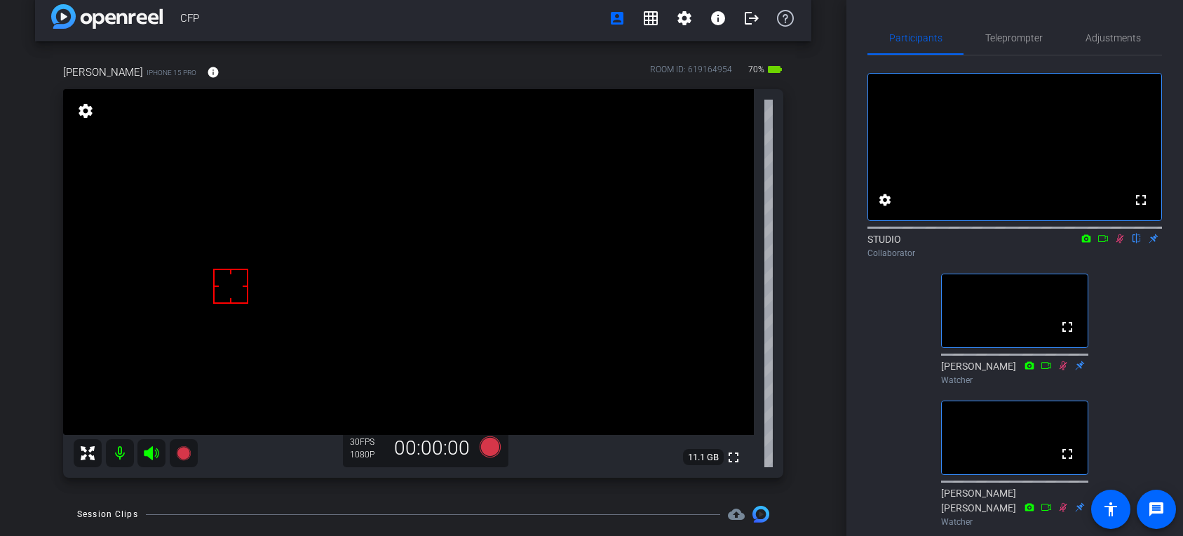
click at [1113, 245] on mat-icon at bounding box center [1120, 238] width 17 height 13
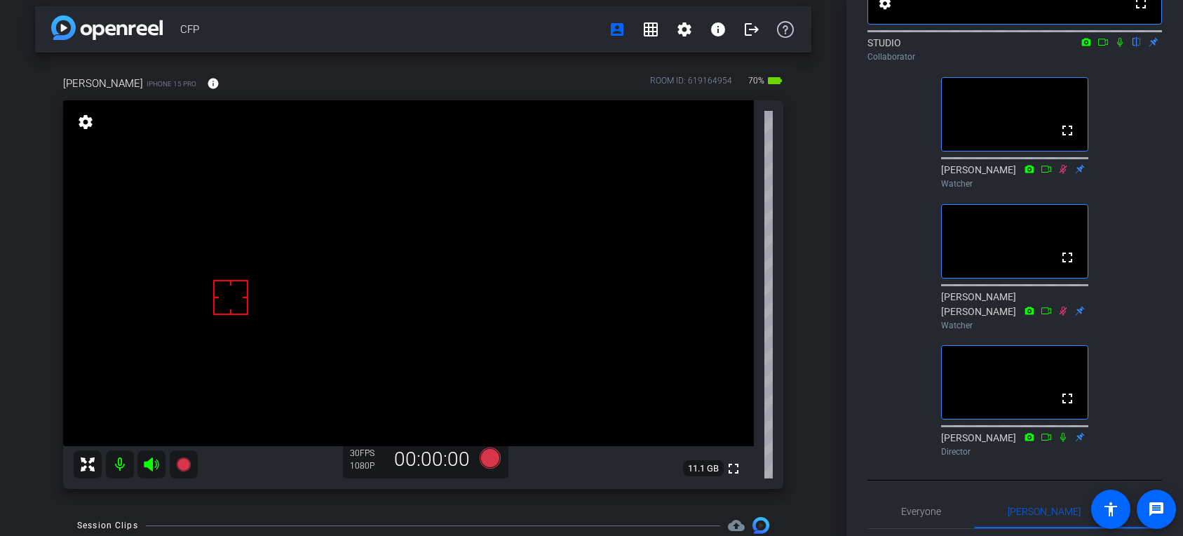
scroll to position [180, 0]
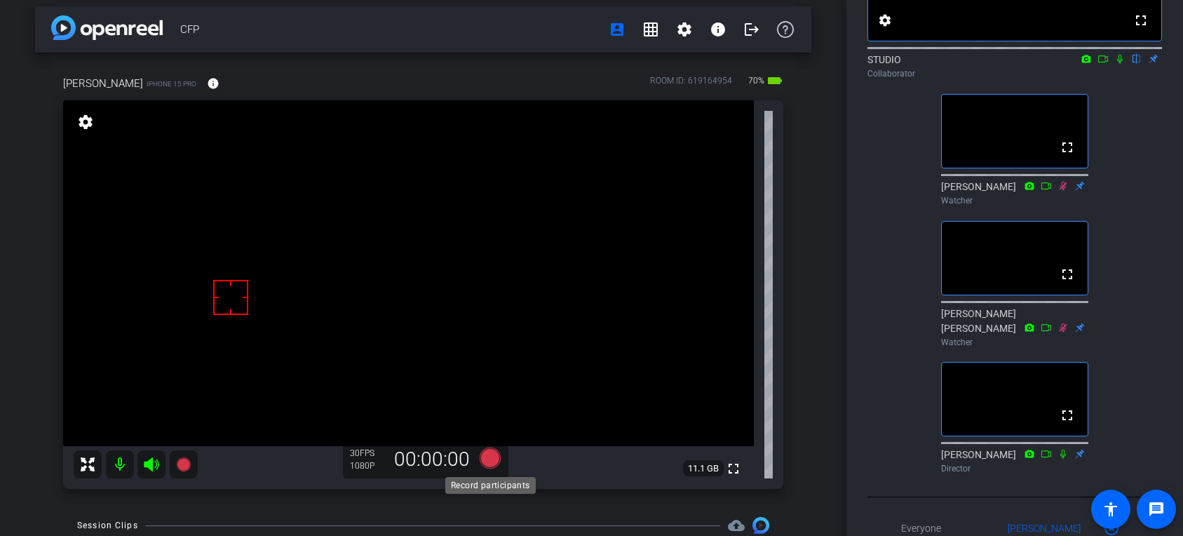
click at [491, 460] on icon at bounding box center [489, 458] width 21 height 21
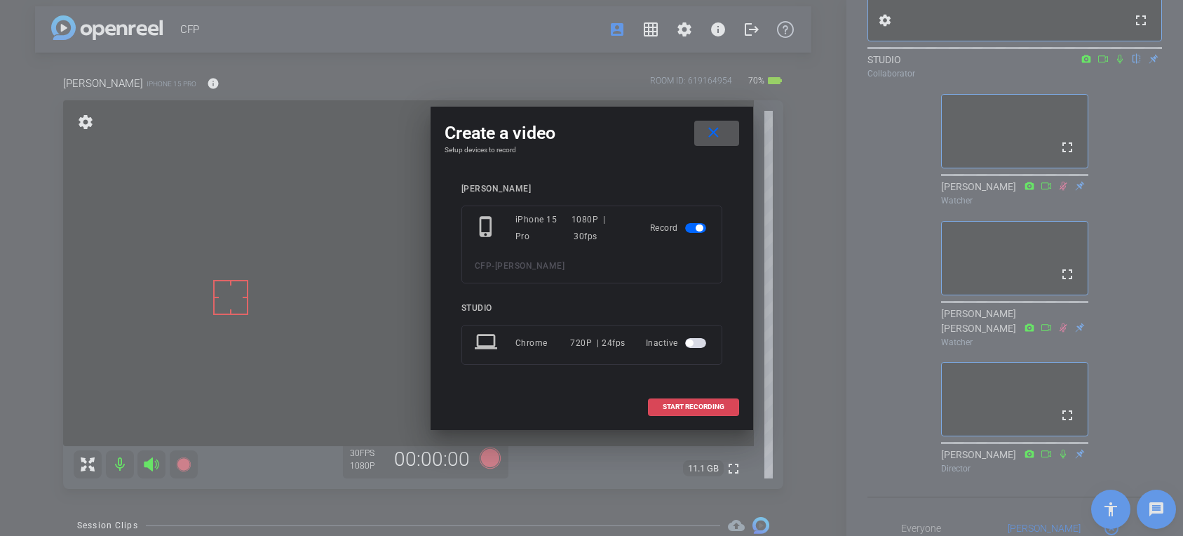
click at [689, 408] on span "START RECORDING" at bounding box center [694, 406] width 62 height 7
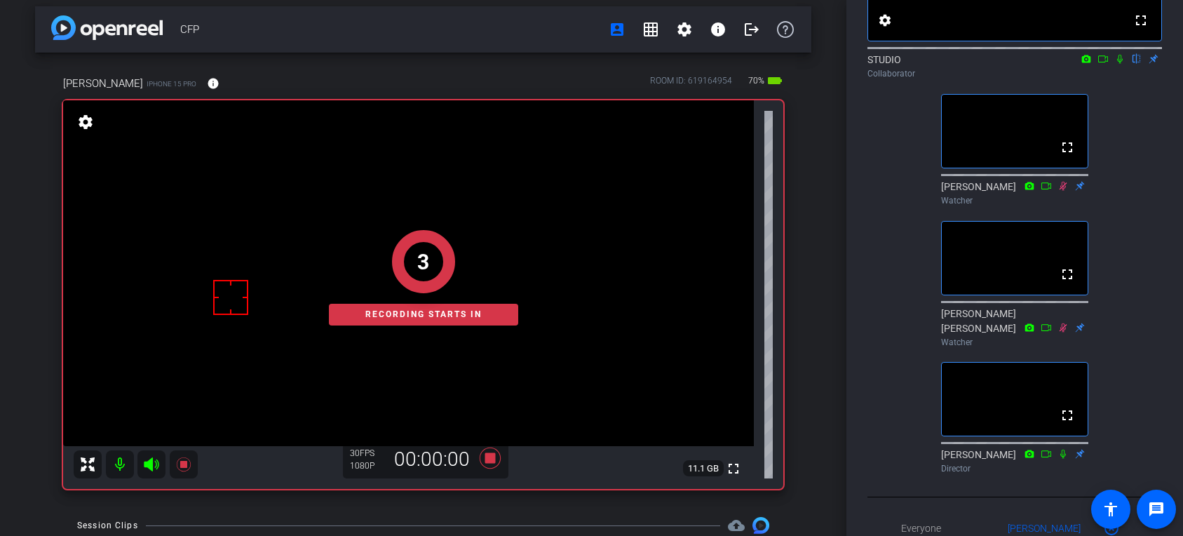
click at [1120, 64] on icon at bounding box center [1120, 59] width 11 height 10
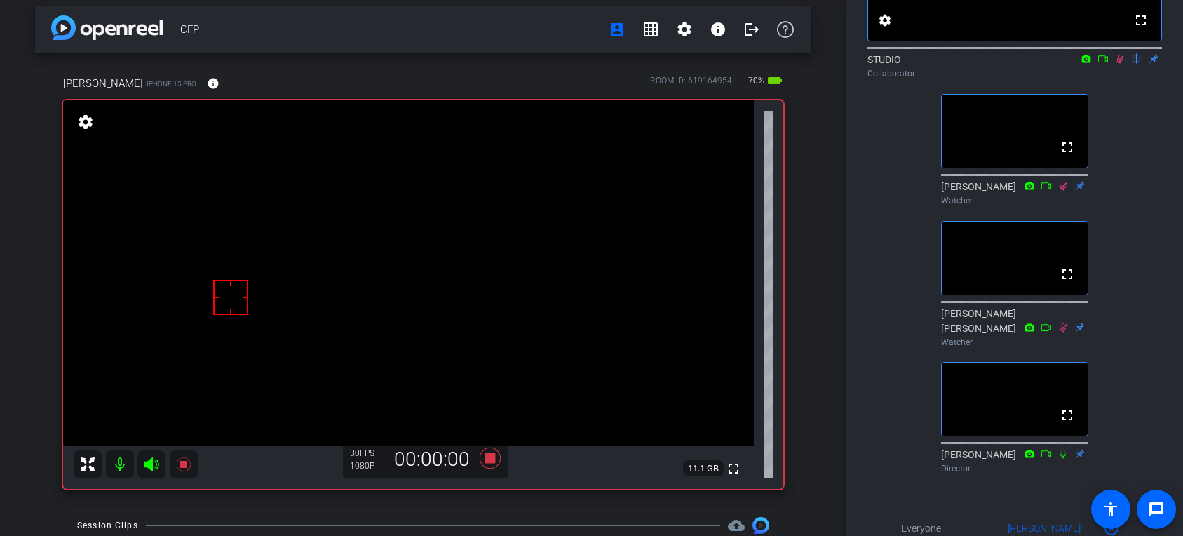
scroll to position [0, 0]
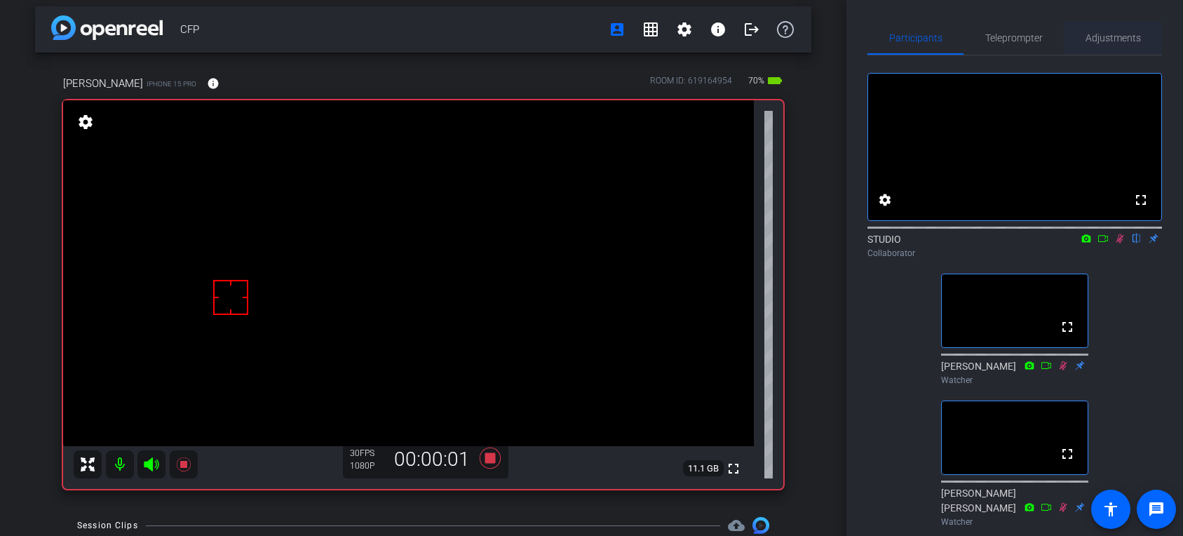
click at [1119, 36] on span "Adjustments" at bounding box center [1113, 38] width 55 height 10
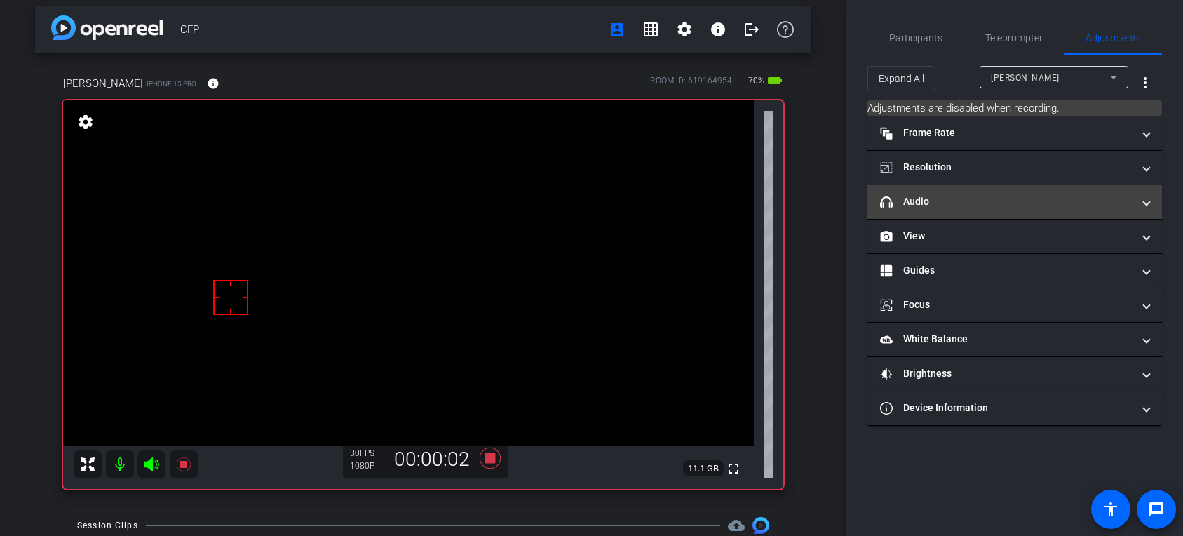
click at [992, 206] on mat-panel-title "headphone icon Audio" at bounding box center [1006, 201] width 253 height 15
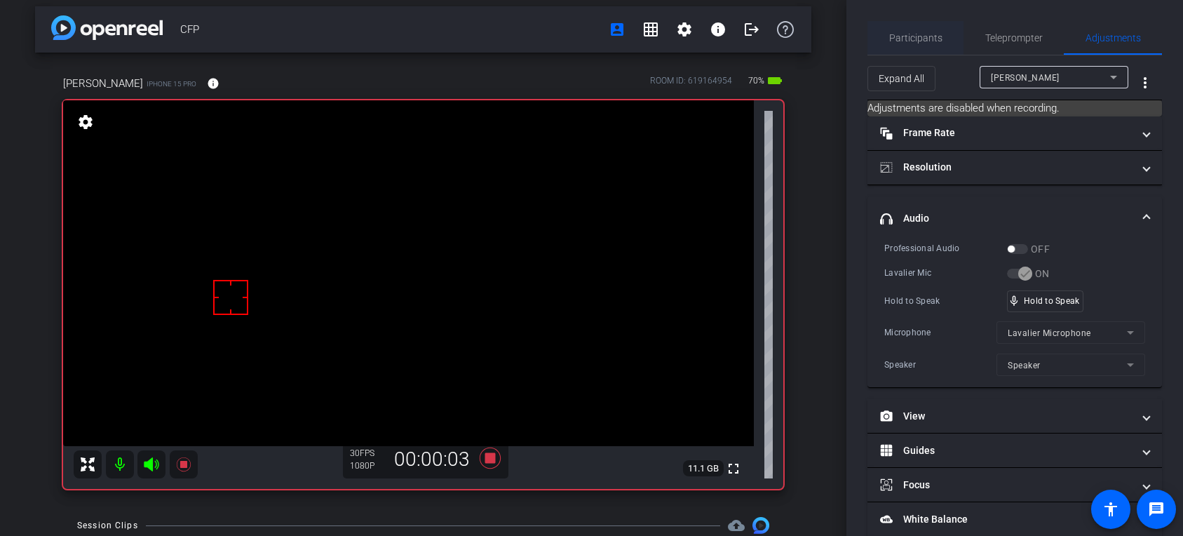
click at [926, 46] on span "Participants" at bounding box center [915, 38] width 53 height 34
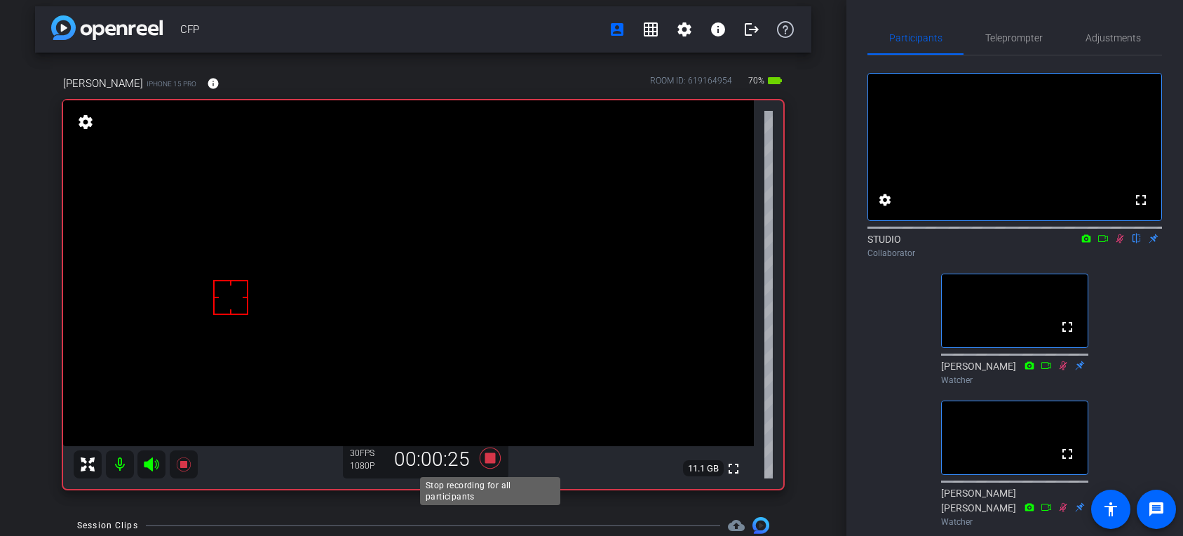
click at [495, 460] on icon at bounding box center [491, 457] width 34 height 25
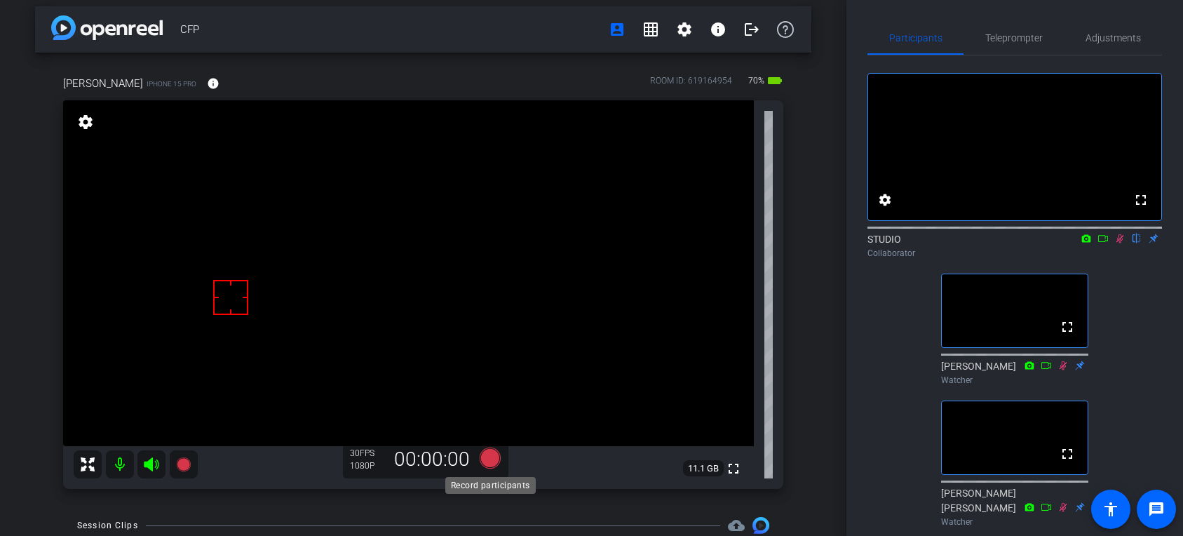
click at [495, 460] on icon at bounding box center [489, 458] width 21 height 21
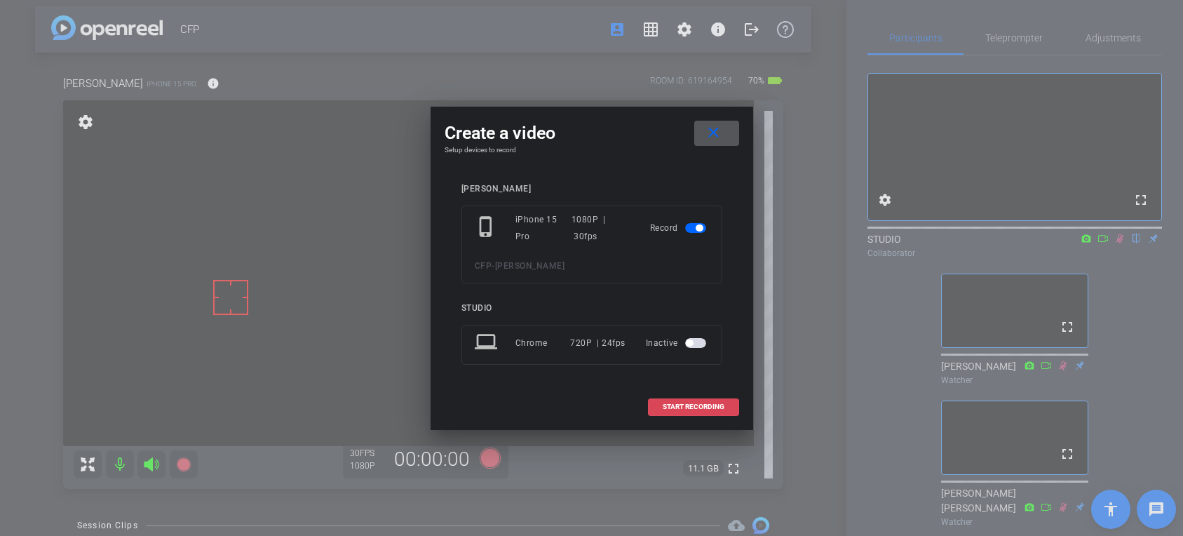
click at [664, 411] on span at bounding box center [694, 407] width 90 height 34
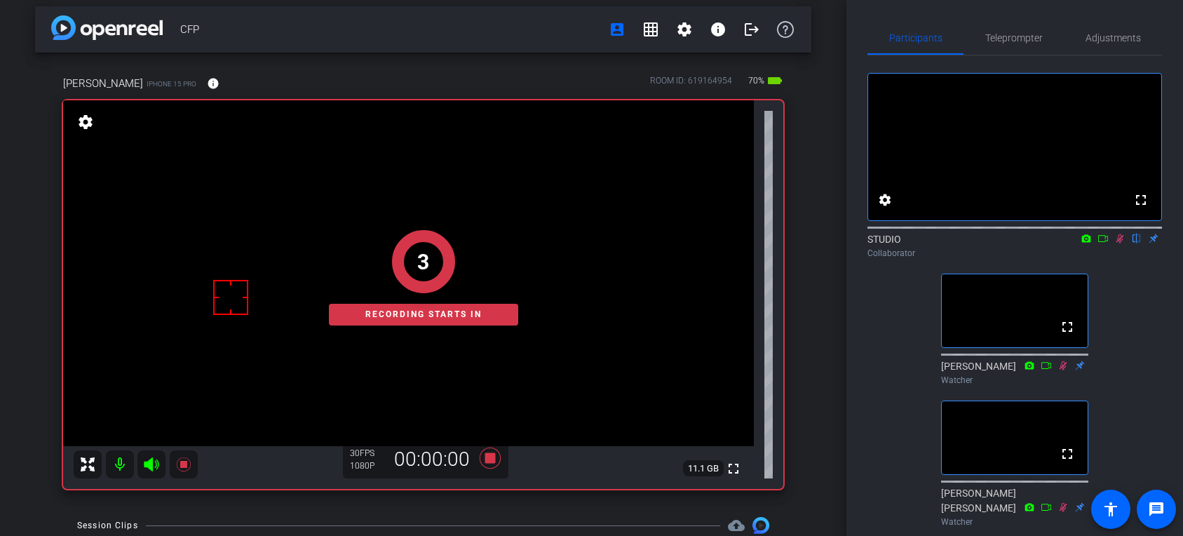
click at [1112, 257] on div "STUDIO flip Collaborator" at bounding box center [1015, 245] width 295 height 27
click at [1117, 243] on icon at bounding box center [1120, 239] width 11 height 10
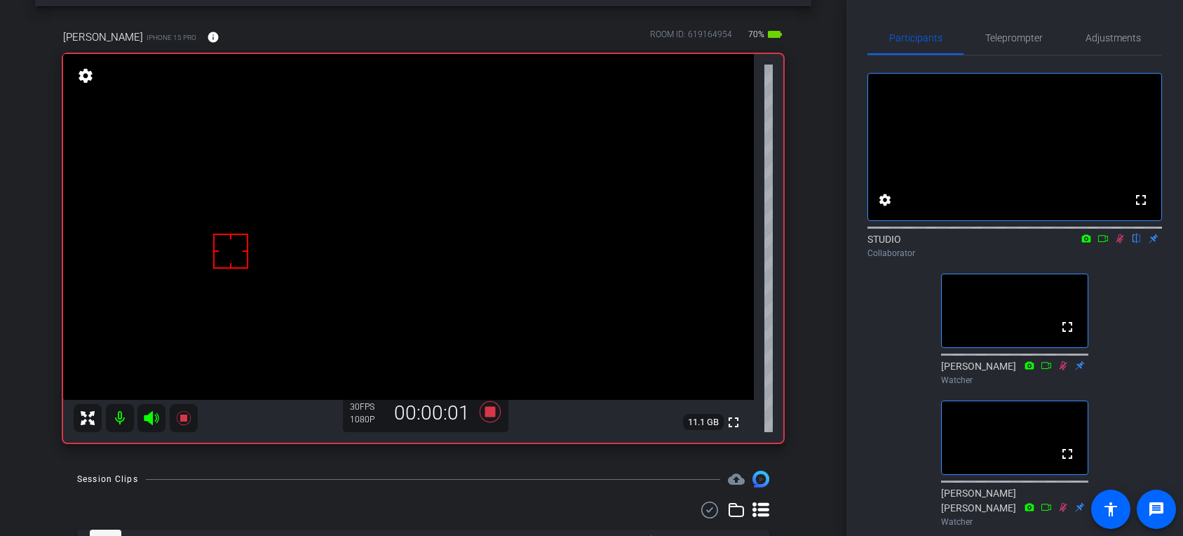
scroll to position [112, 0]
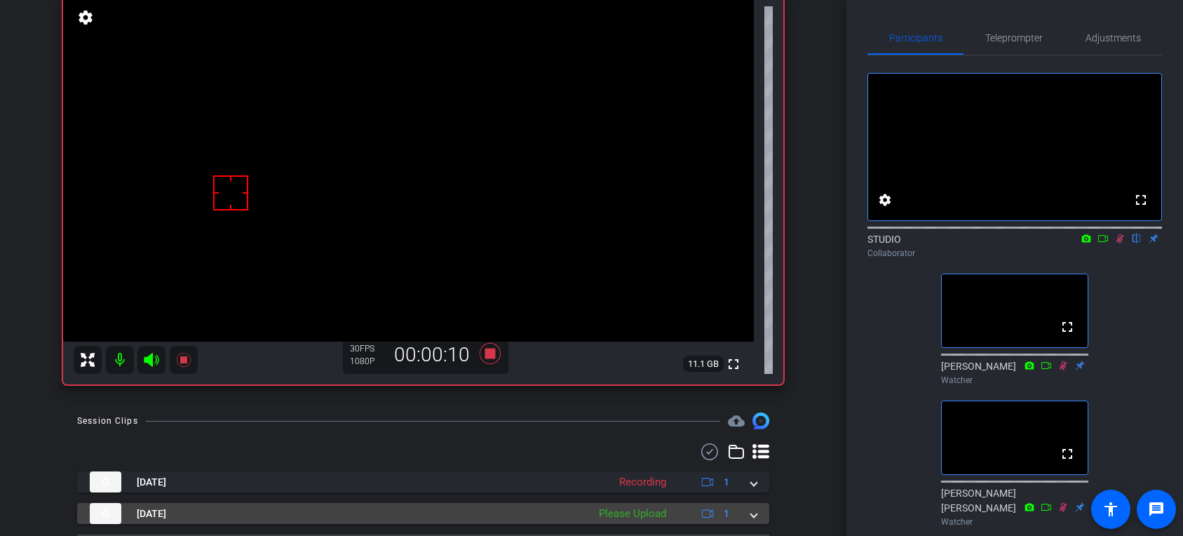
click at [547, 514] on mat-panel-title "[DATE]" at bounding box center [335, 513] width 491 height 21
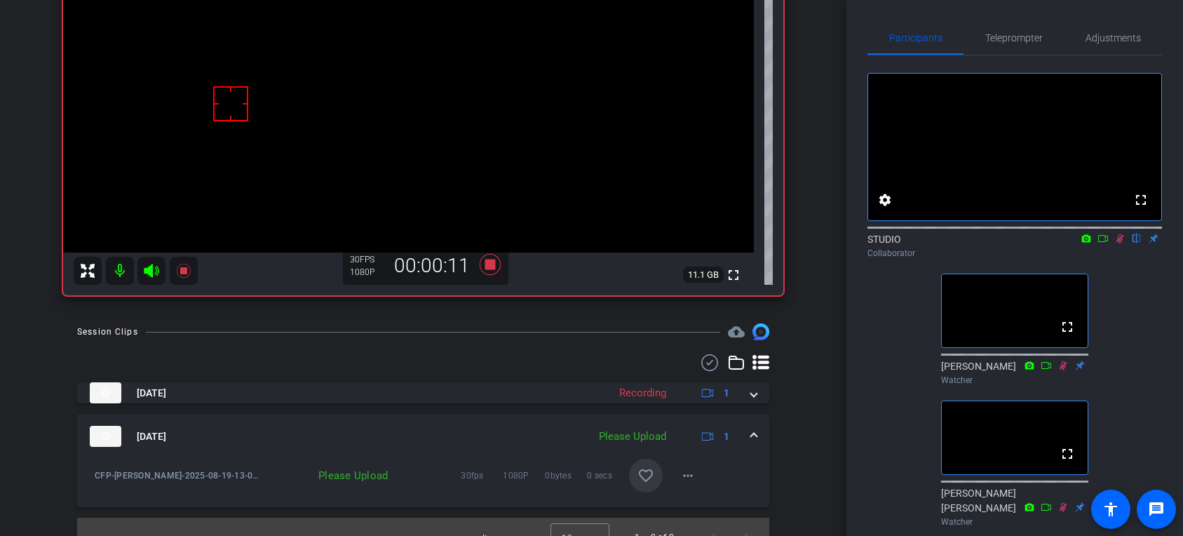
scroll to position [222, 0]
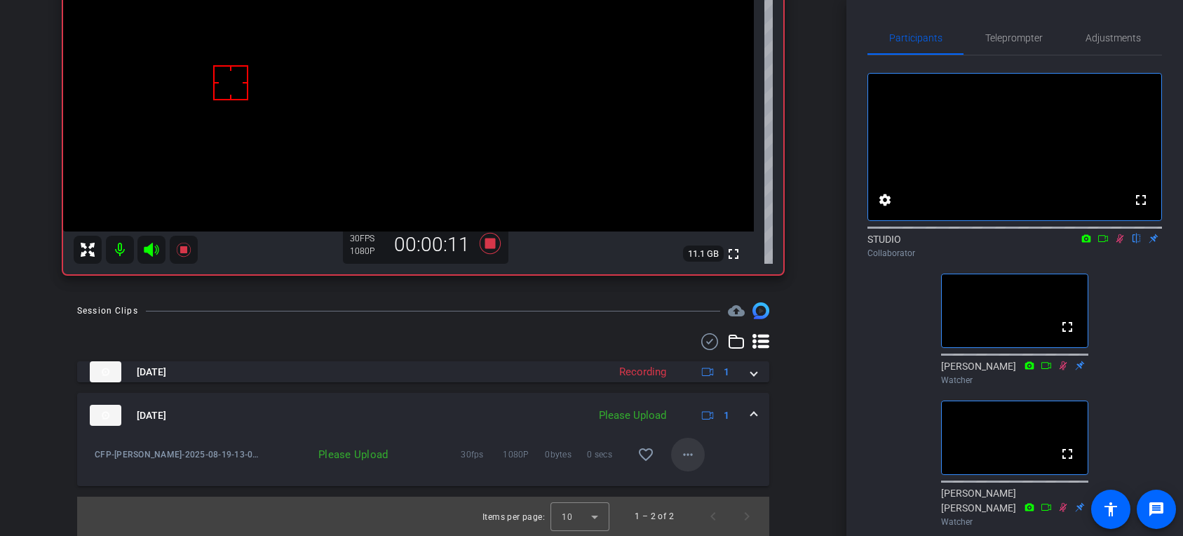
click at [693, 452] on mat-icon "more_horiz" at bounding box center [688, 454] width 17 height 17
click at [690, 476] on span "Upload" at bounding box center [711, 484] width 56 height 17
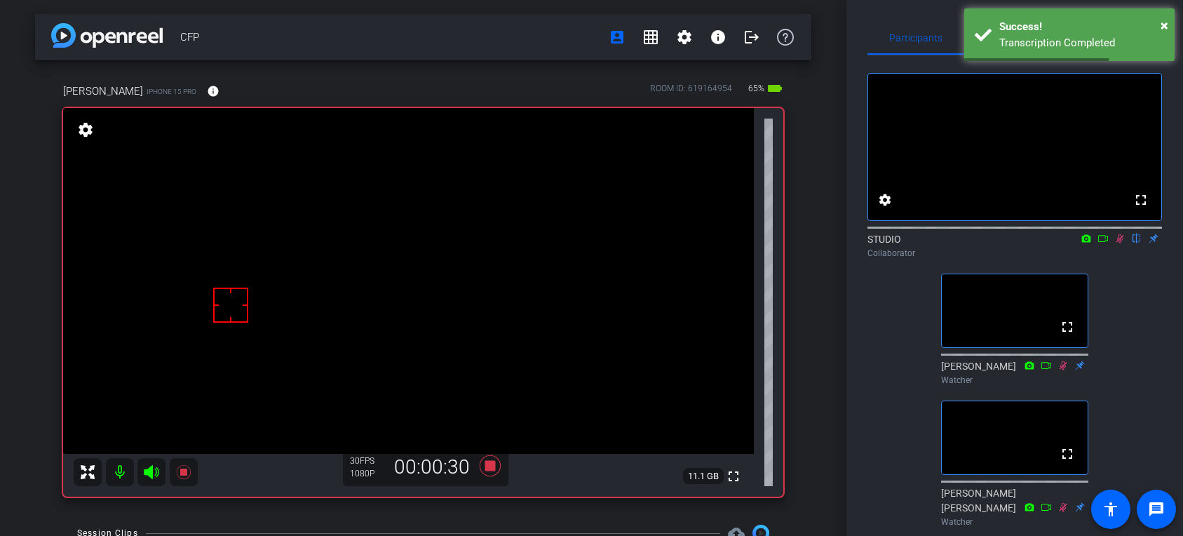
click at [1116, 243] on icon at bounding box center [1120, 239] width 11 height 10
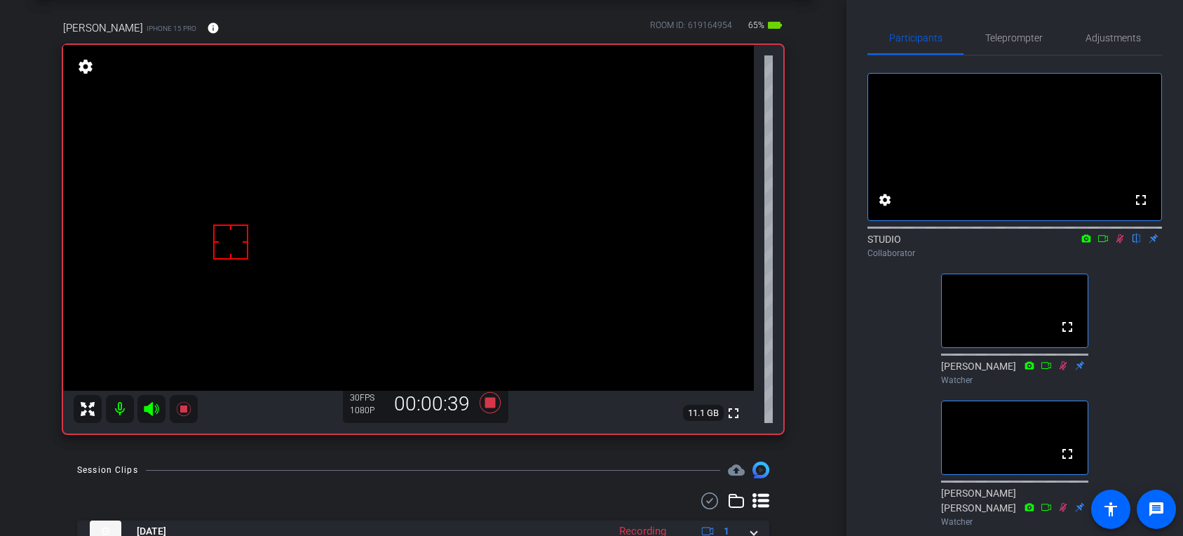
scroll to position [75, 0]
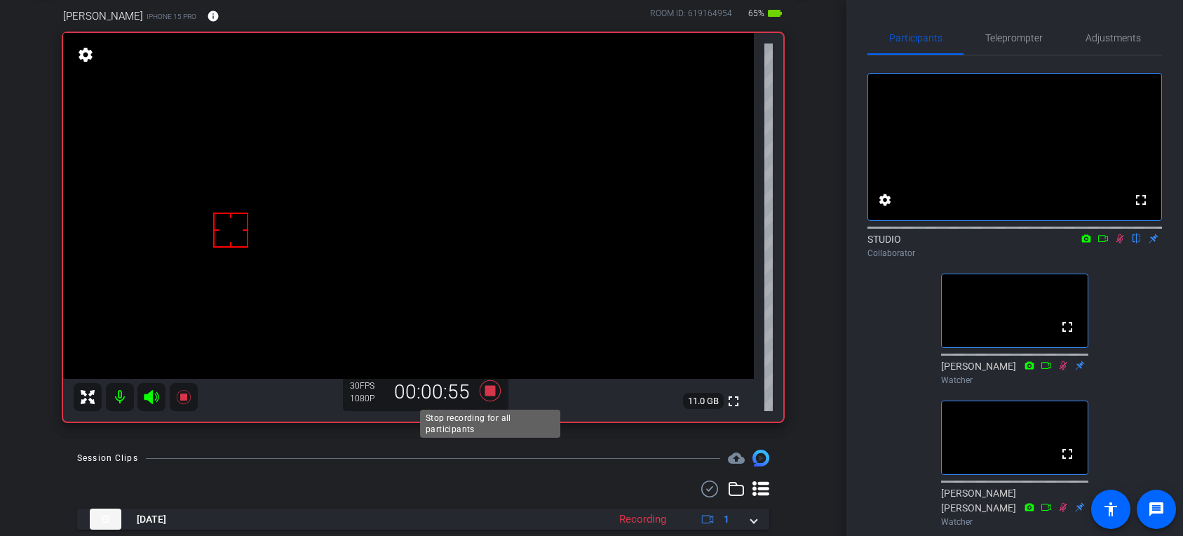
click at [488, 384] on icon at bounding box center [491, 390] width 34 height 25
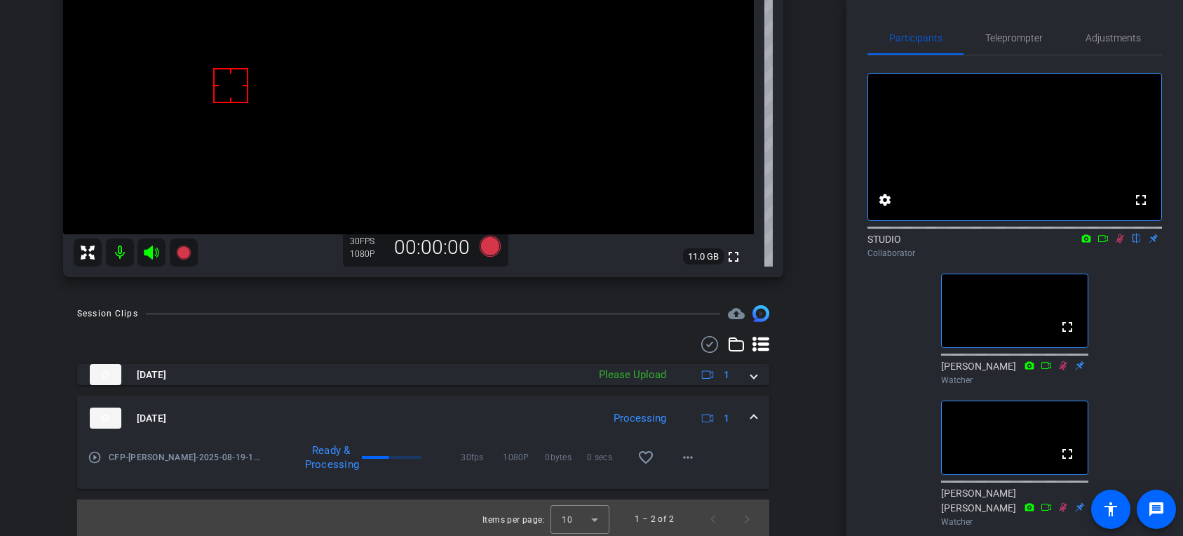
scroll to position [222, 0]
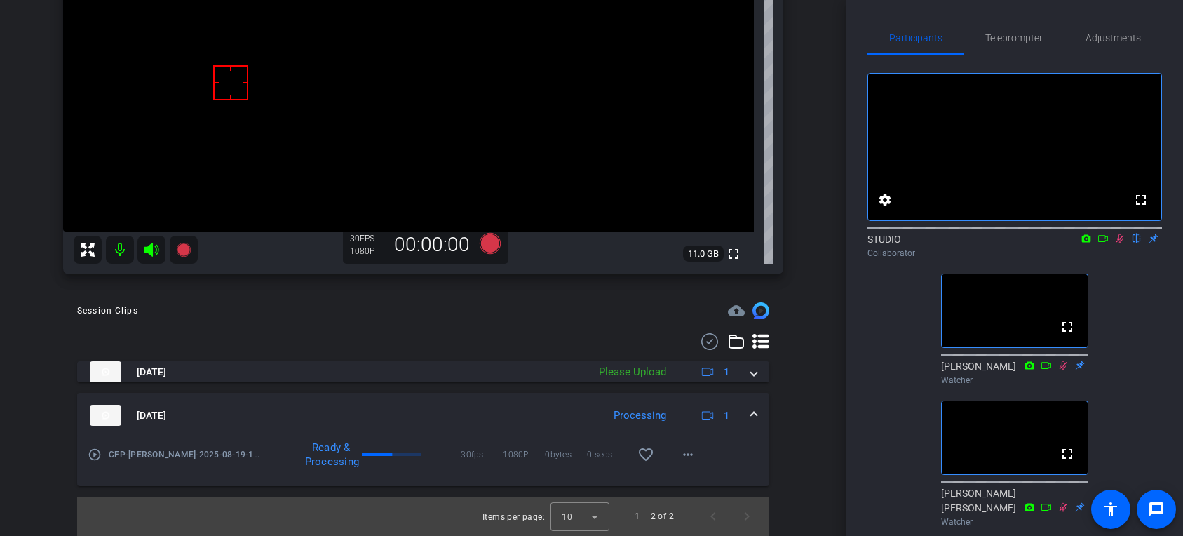
click at [1123, 243] on icon at bounding box center [1120, 239] width 11 height 10
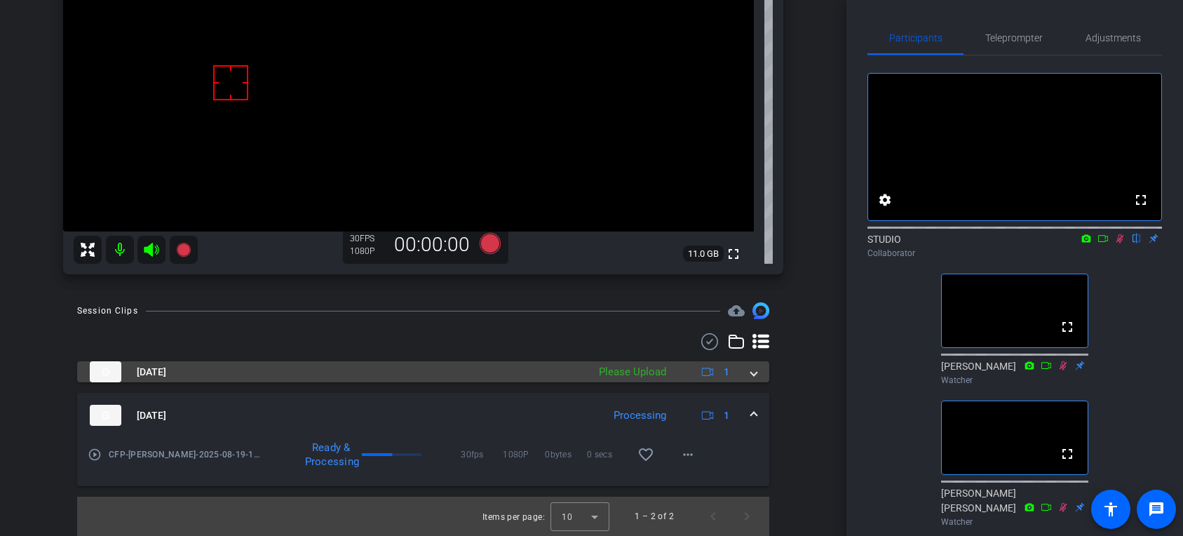
click at [645, 377] on div "Please Upload" at bounding box center [632, 372] width 81 height 16
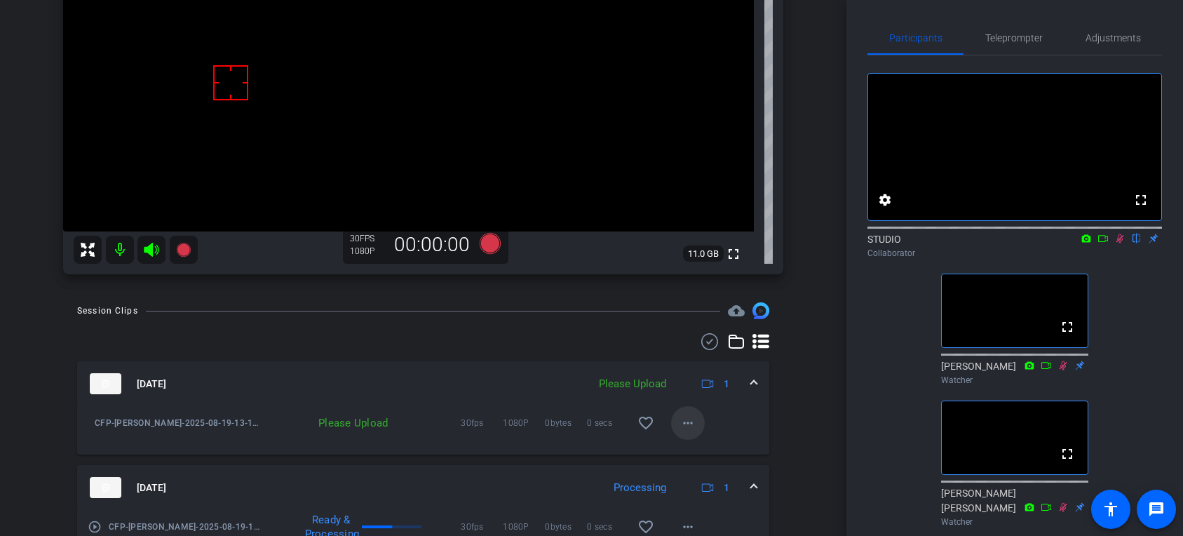
click at [700, 430] on span at bounding box center [688, 423] width 34 height 34
click at [705, 446] on span "Upload" at bounding box center [711, 452] width 56 height 17
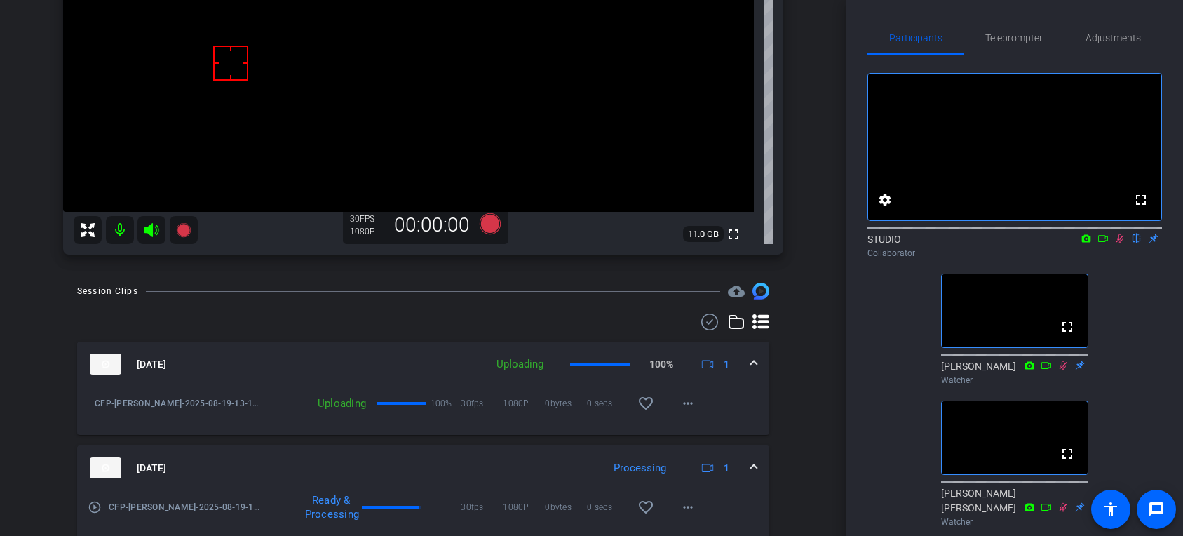
scroll to position [247, 0]
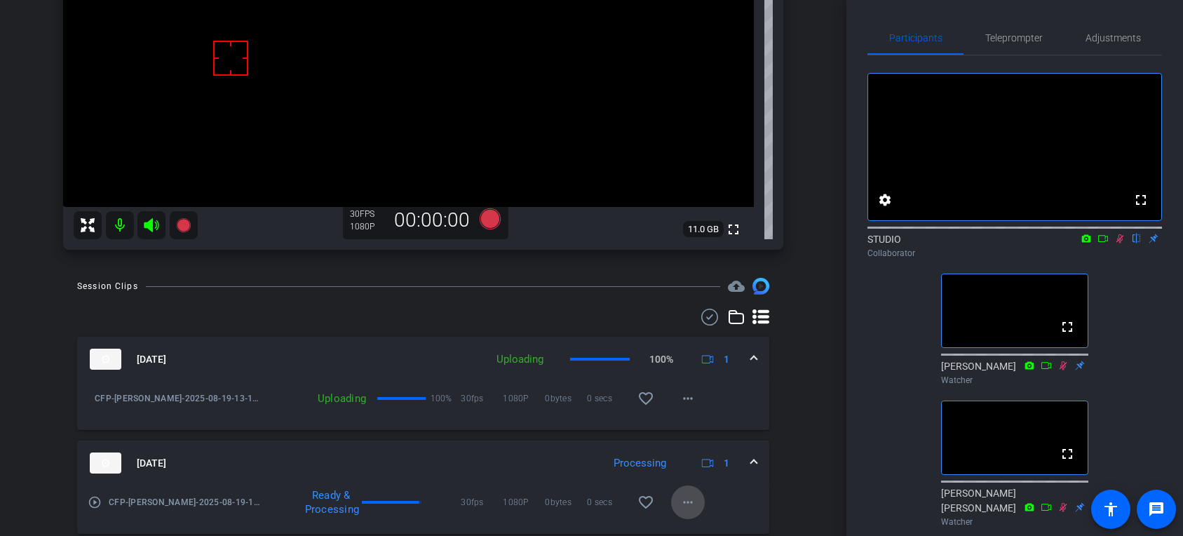
click at [692, 505] on mat-icon "more_horiz" at bounding box center [688, 502] width 17 height 17
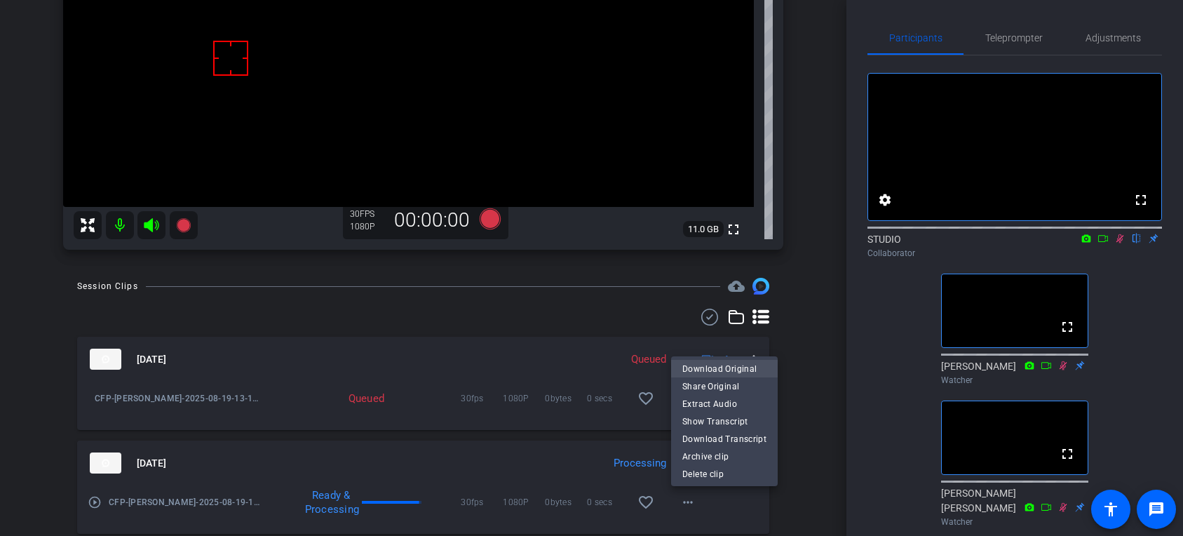
click at [748, 363] on span "Download Original" at bounding box center [725, 368] width 84 height 17
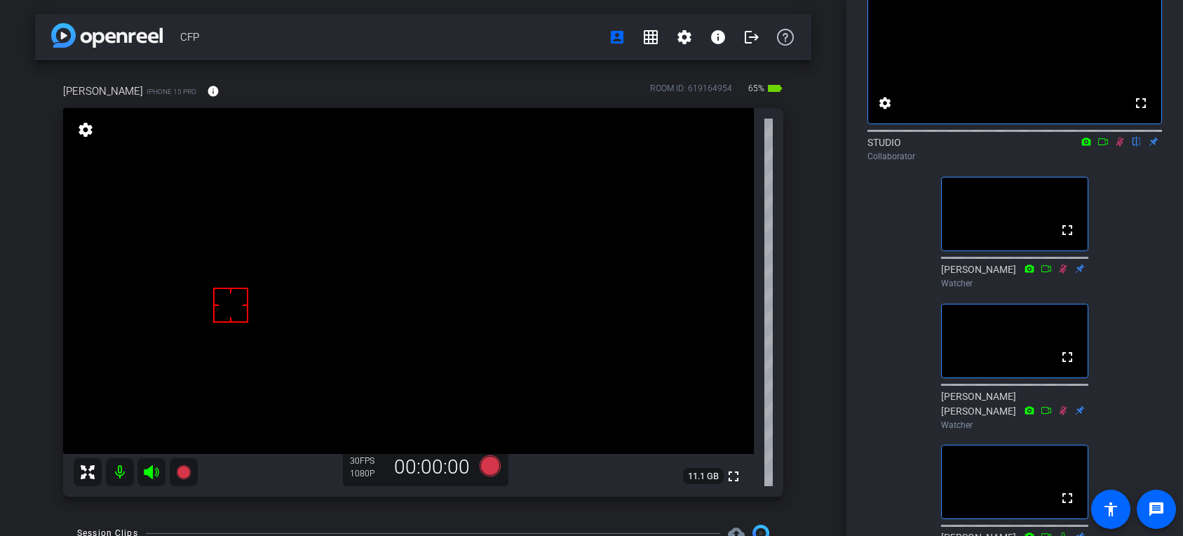
scroll to position [0, 0]
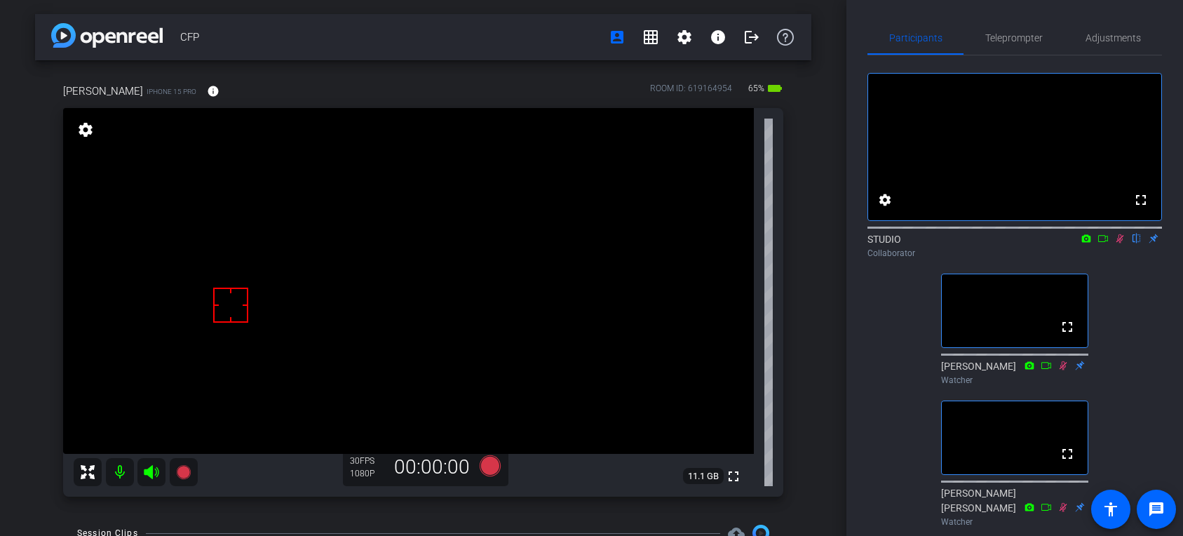
click at [1124, 260] on div "Collaborator" at bounding box center [1015, 253] width 295 height 13
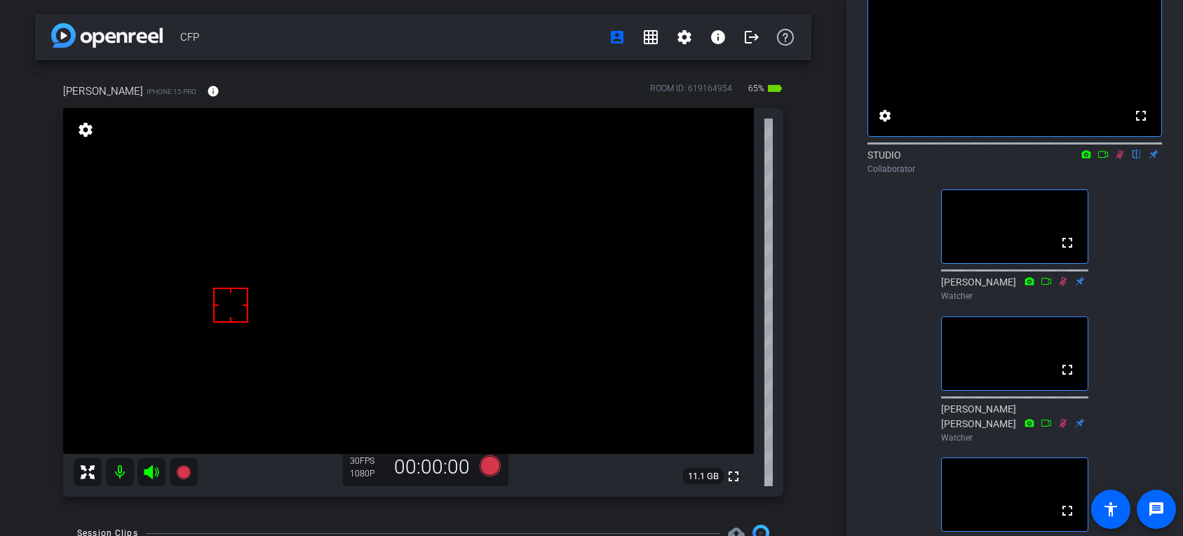
scroll to position [75, 0]
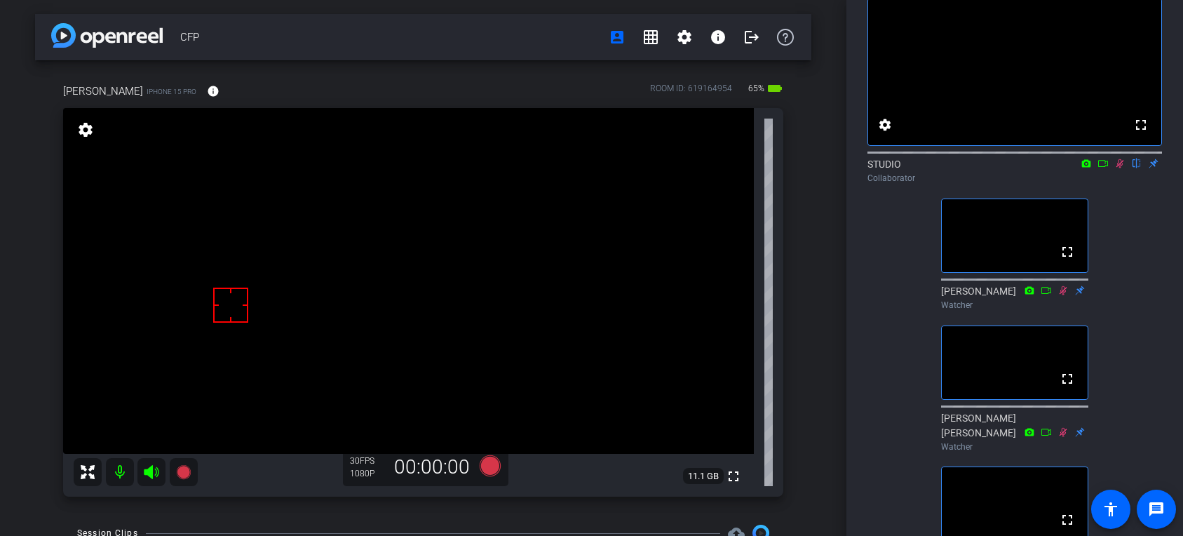
click at [1122, 168] on icon at bounding box center [1120, 164] width 11 height 10
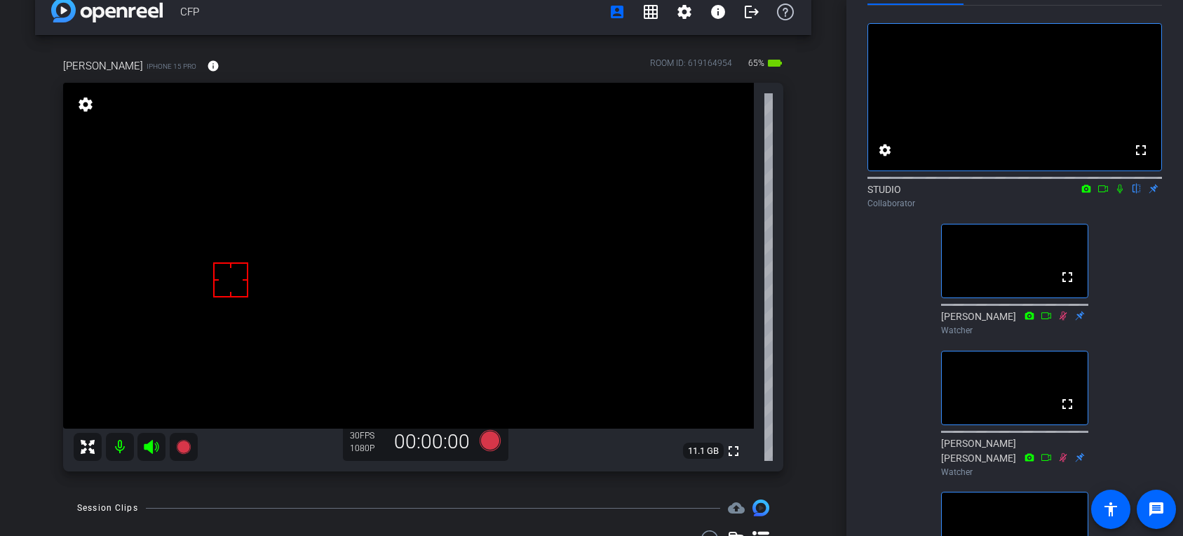
scroll to position [32, 0]
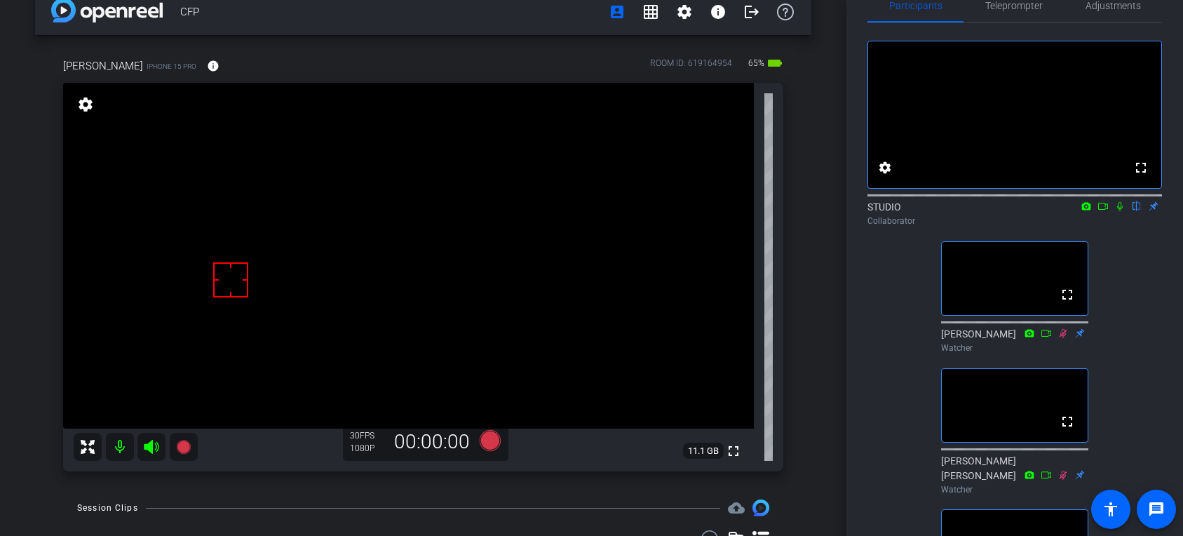
click at [1115, 253] on div "fullscreen settings STUDIO flip Collaborator fullscreen [PERSON_NAME] Watcher f…" at bounding box center [1015, 324] width 295 height 603
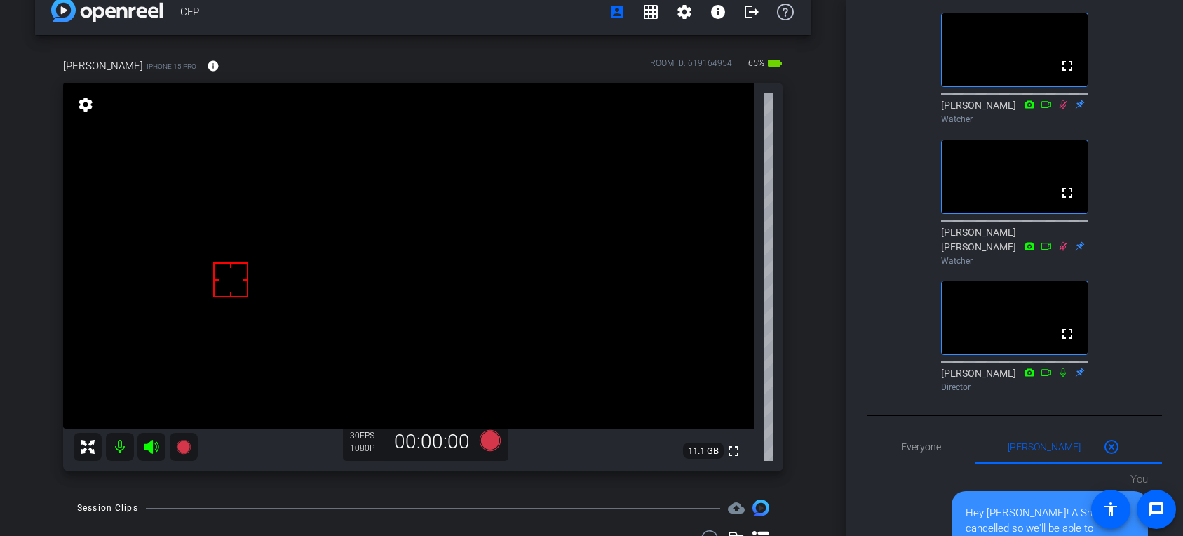
scroll to position [12, 0]
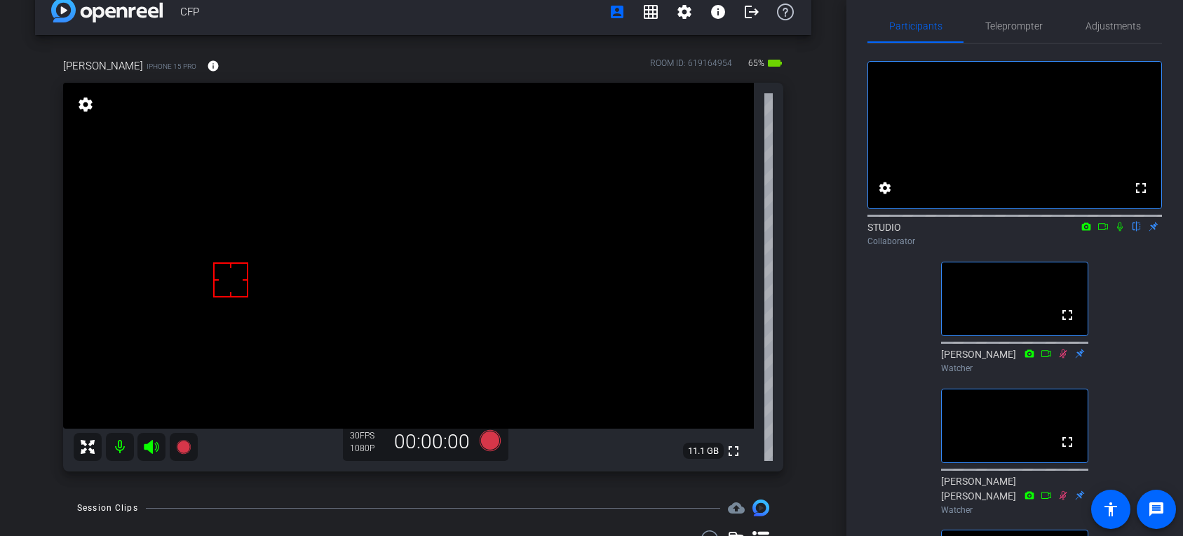
click at [1123, 231] on icon at bounding box center [1120, 227] width 11 height 10
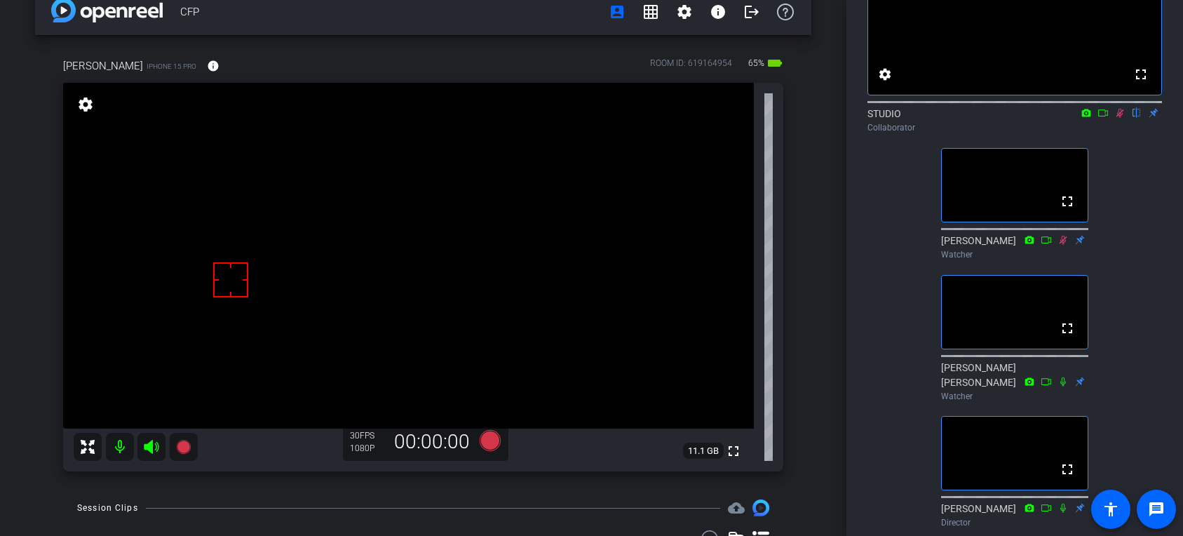
scroll to position [131, 0]
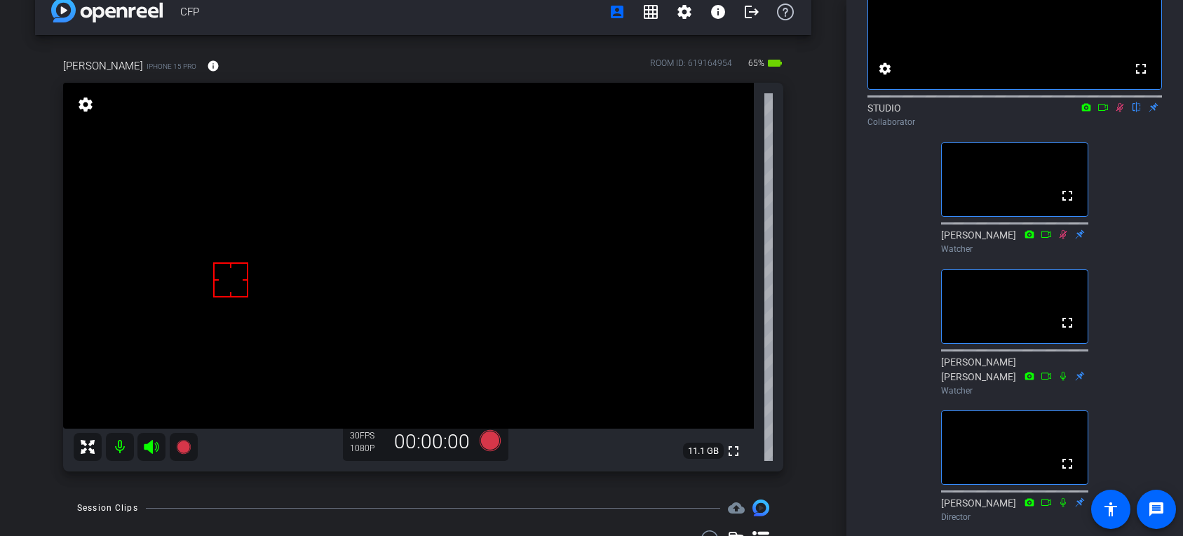
click at [1120, 112] on icon at bounding box center [1120, 107] width 11 height 10
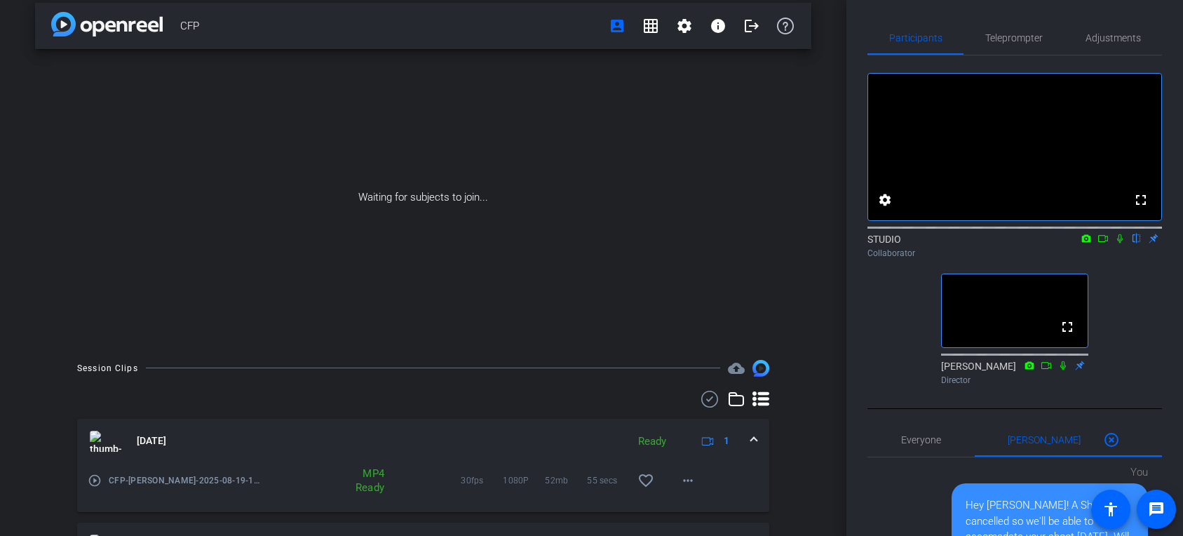
scroll to position [0, 0]
